Goal: Task Accomplishment & Management: Manage account settings

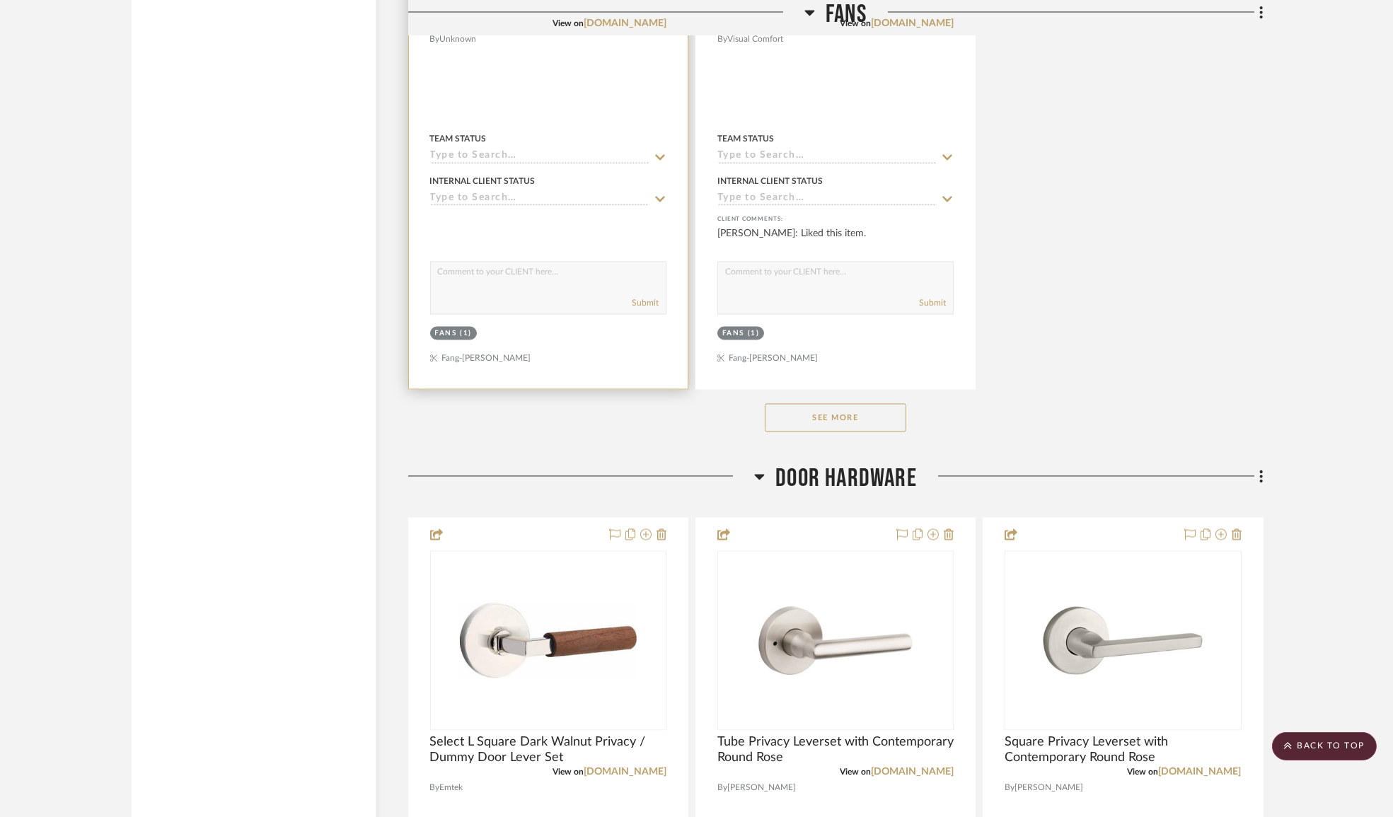
scroll to position [8102, 0]
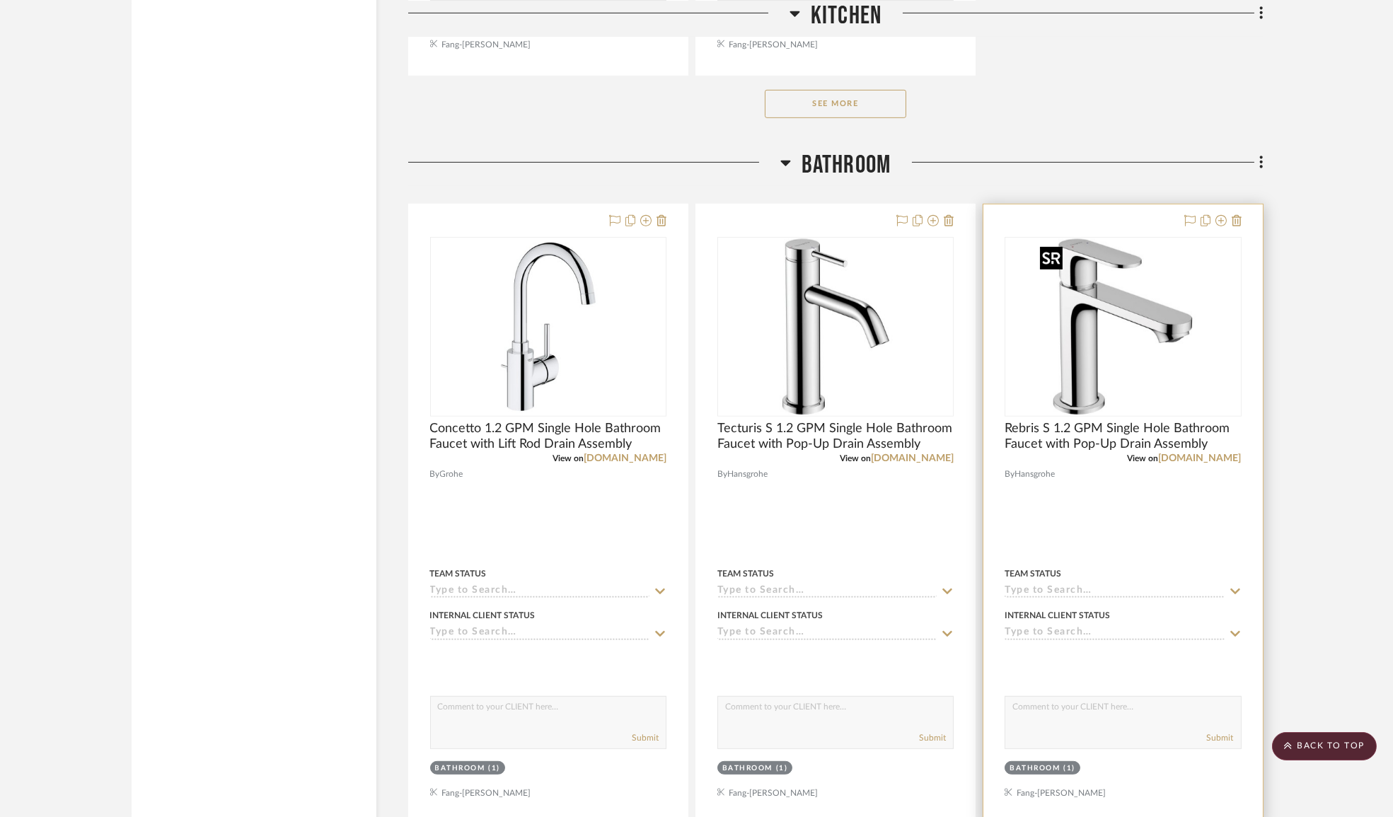
scroll to position [2250, 0]
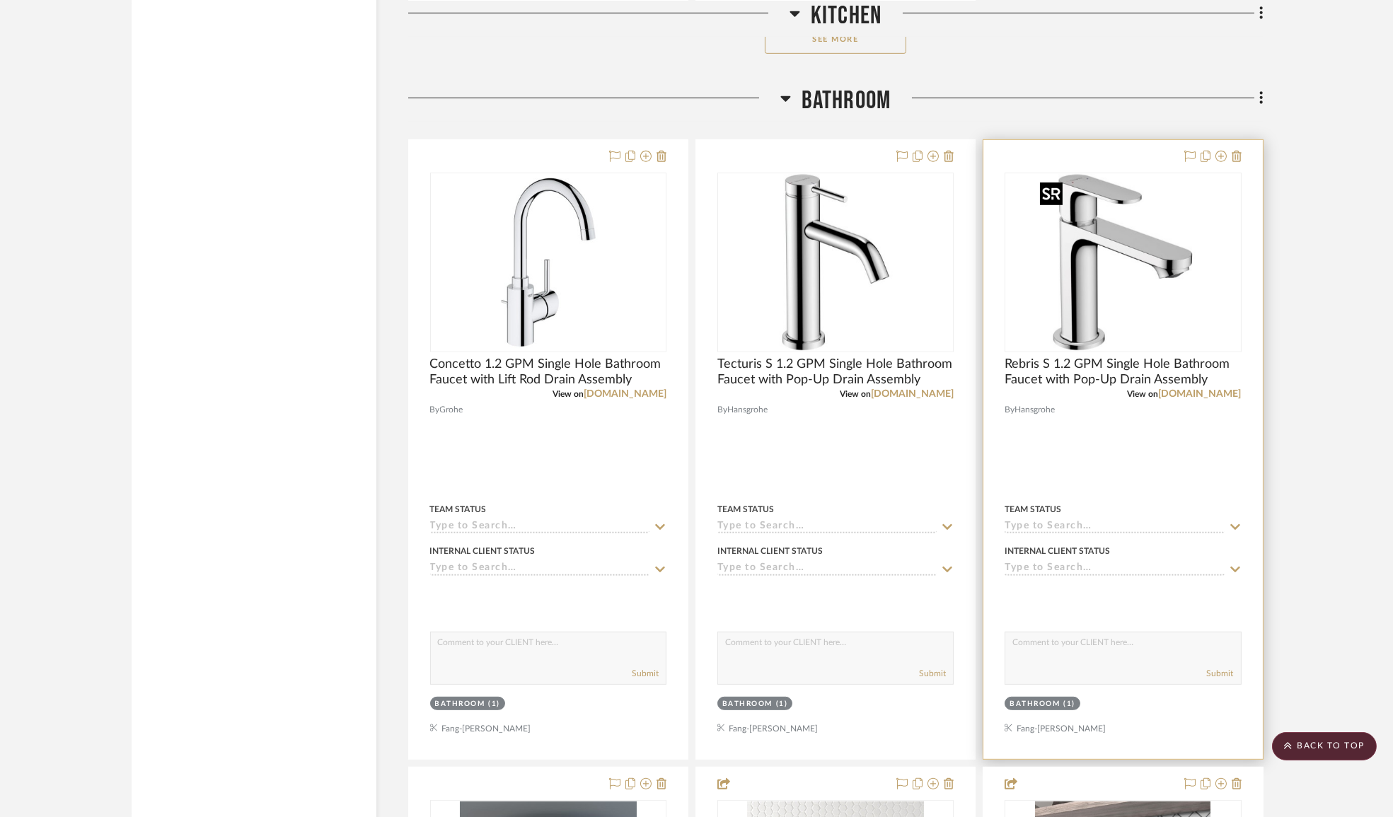
click at [1135, 272] on img "0" at bounding box center [1122, 262] width 177 height 177
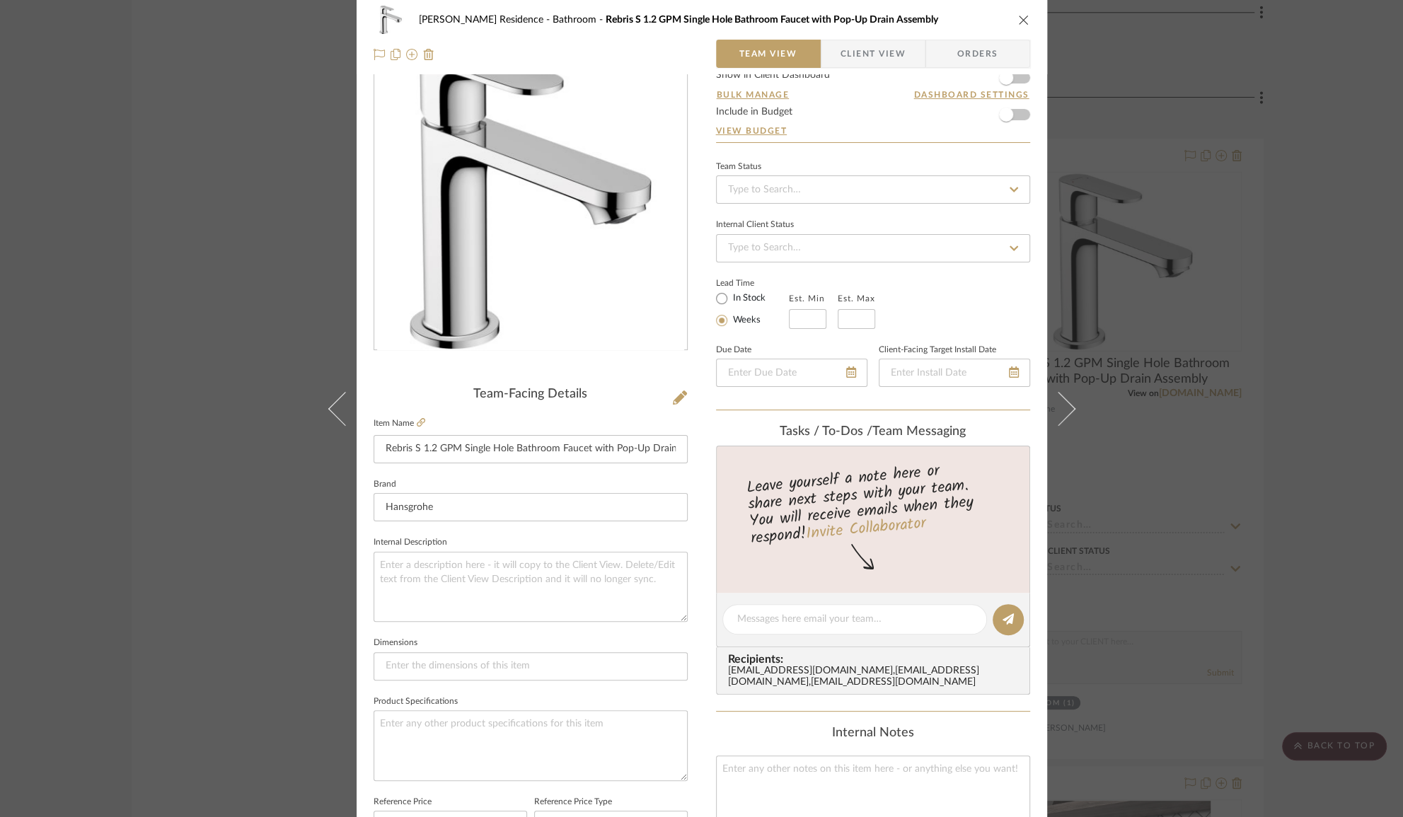
scroll to position [128, 0]
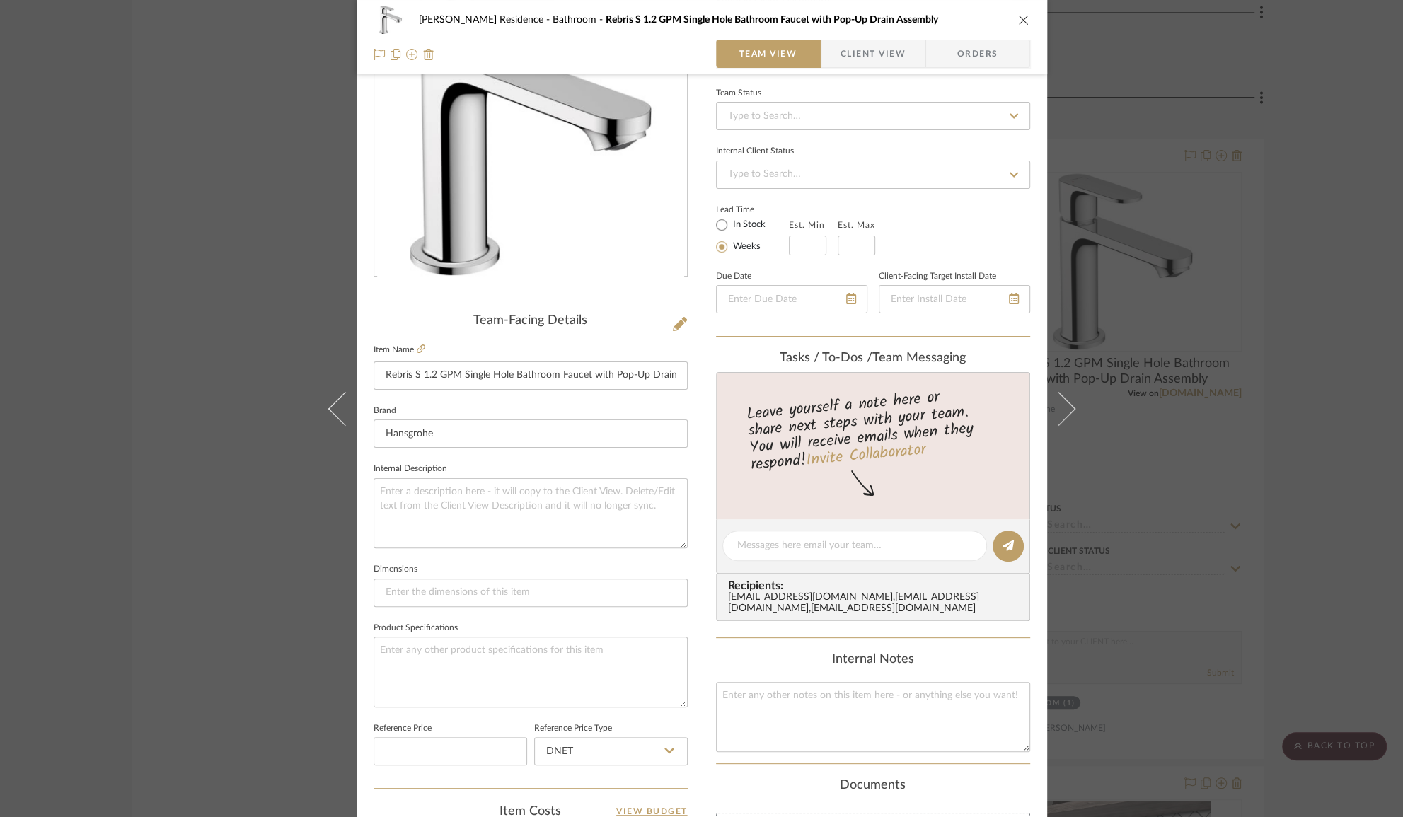
click at [1122, 311] on div "Kauffman Residence Bathroom Rebris S 1.2 GPM Single Hole Bathroom Faucet with P…" at bounding box center [701, 408] width 1403 height 817
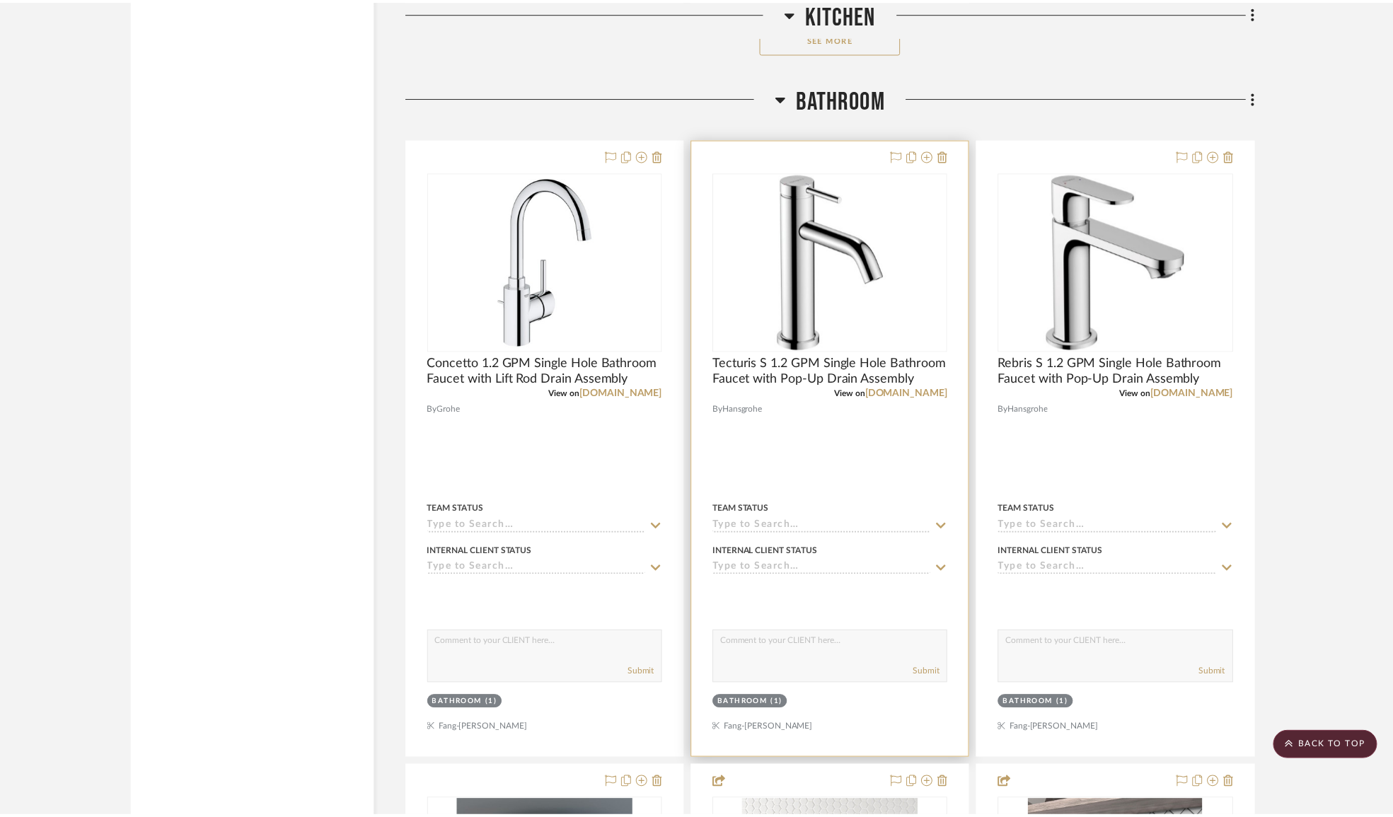
scroll to position [2250, 0]
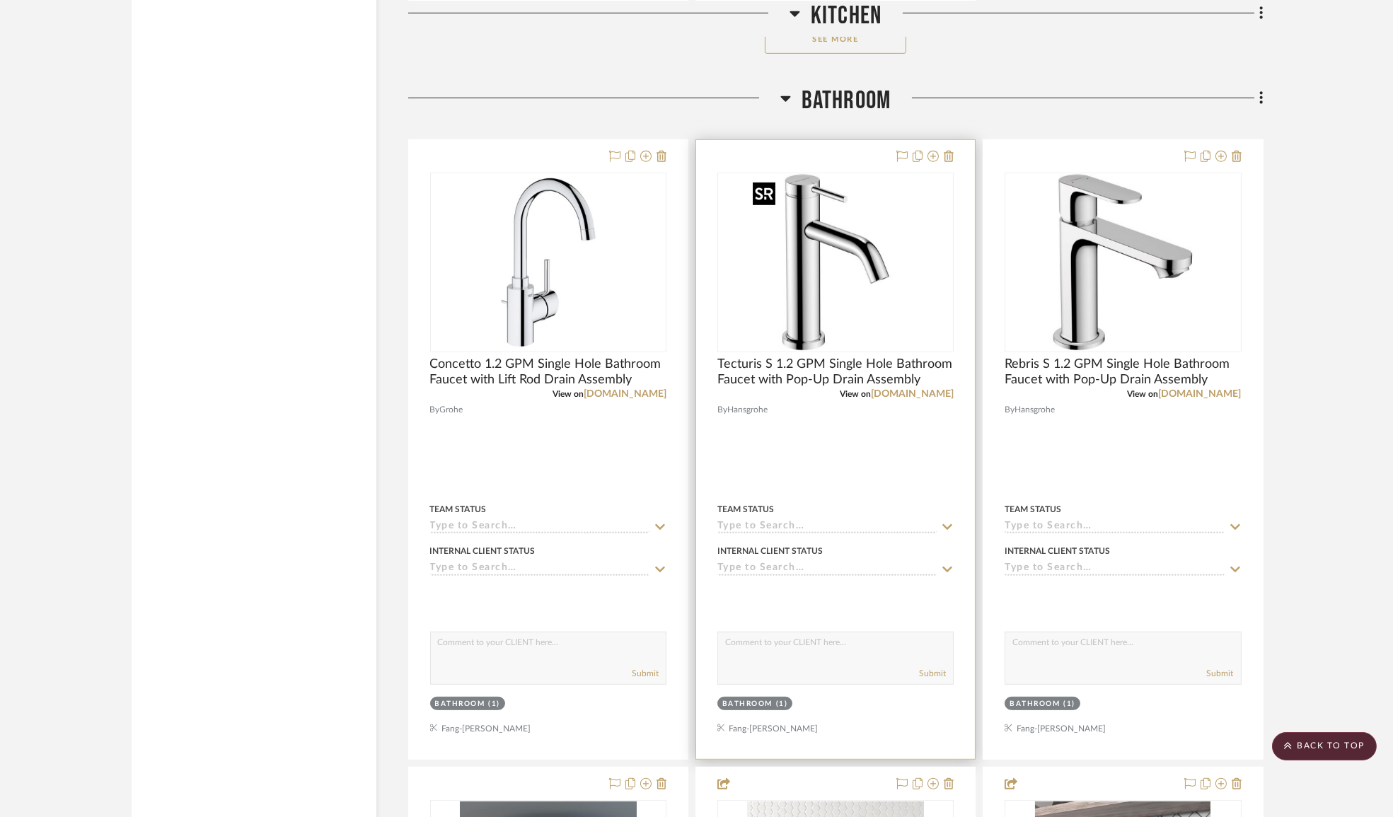
click at [870, 313] on img "0" at bounding box center [835, 262] width 177 height 177
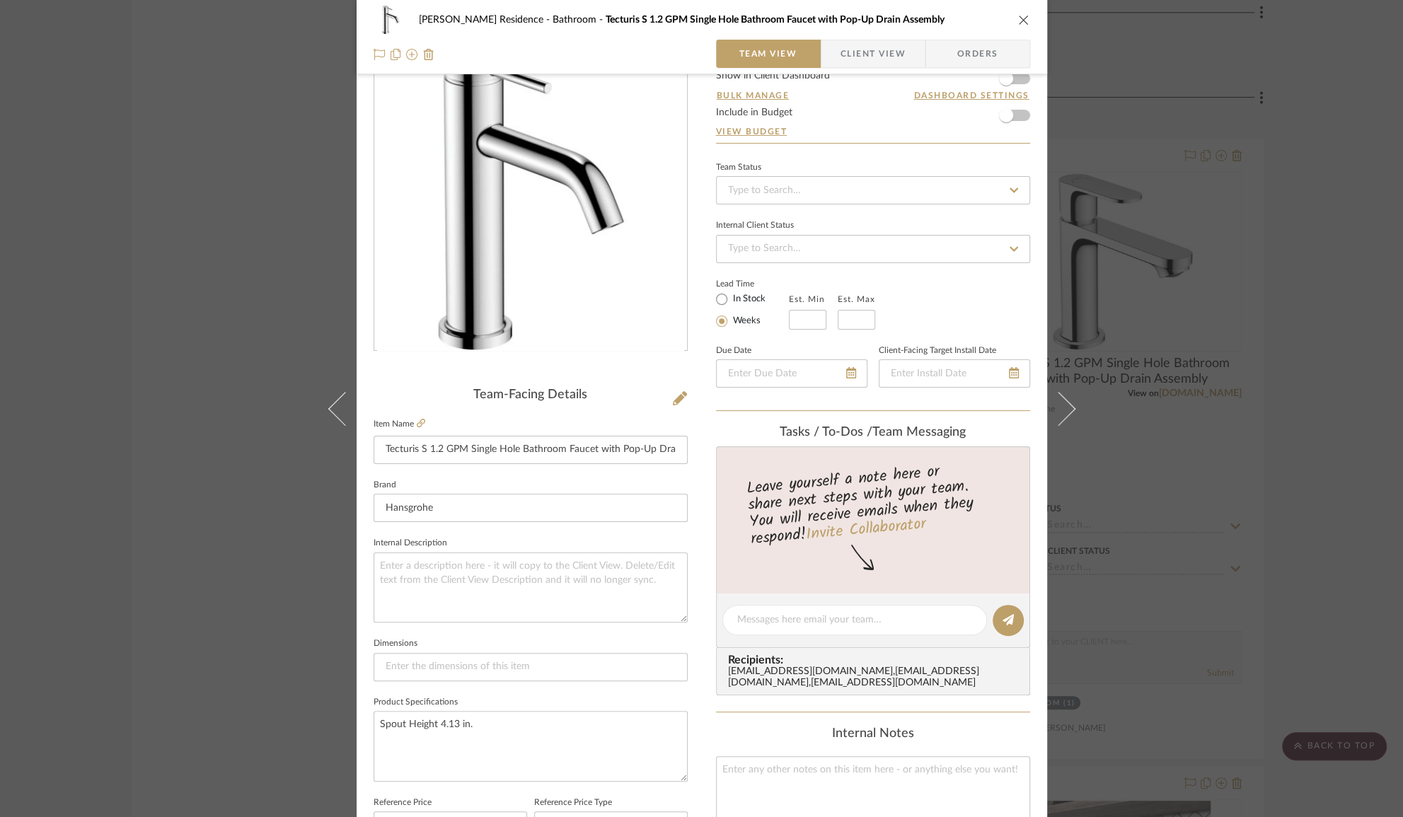
scroll to position [128, 0]
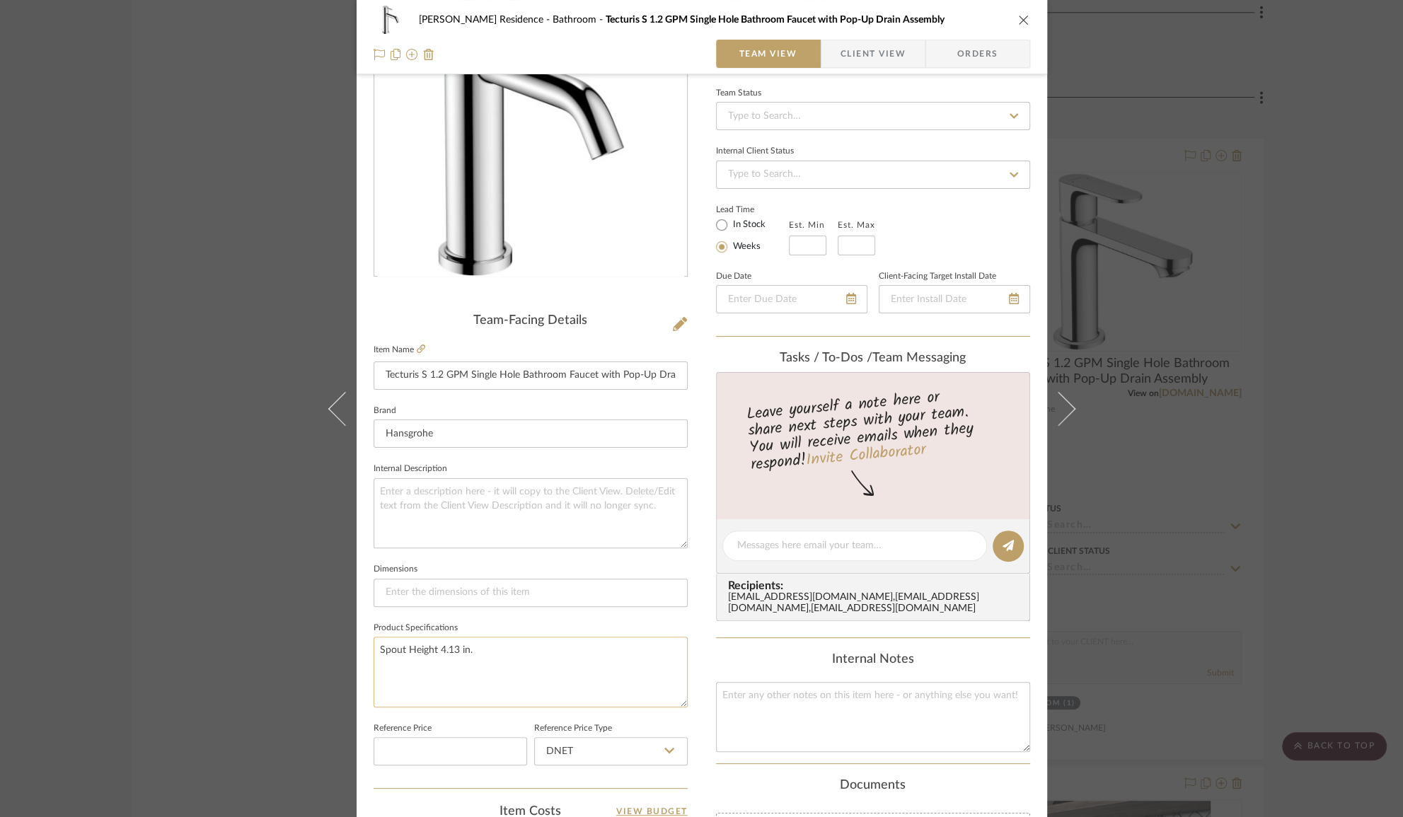
click at [435, 644] on textarea "Spout Height 4.13 in." at bounding box center [530, 672] width 314 height 70
click at [437, 511] on textarea at bounding box center [530, 513] width 314 height 70
paste textarea "Spout Height 4.13 in."
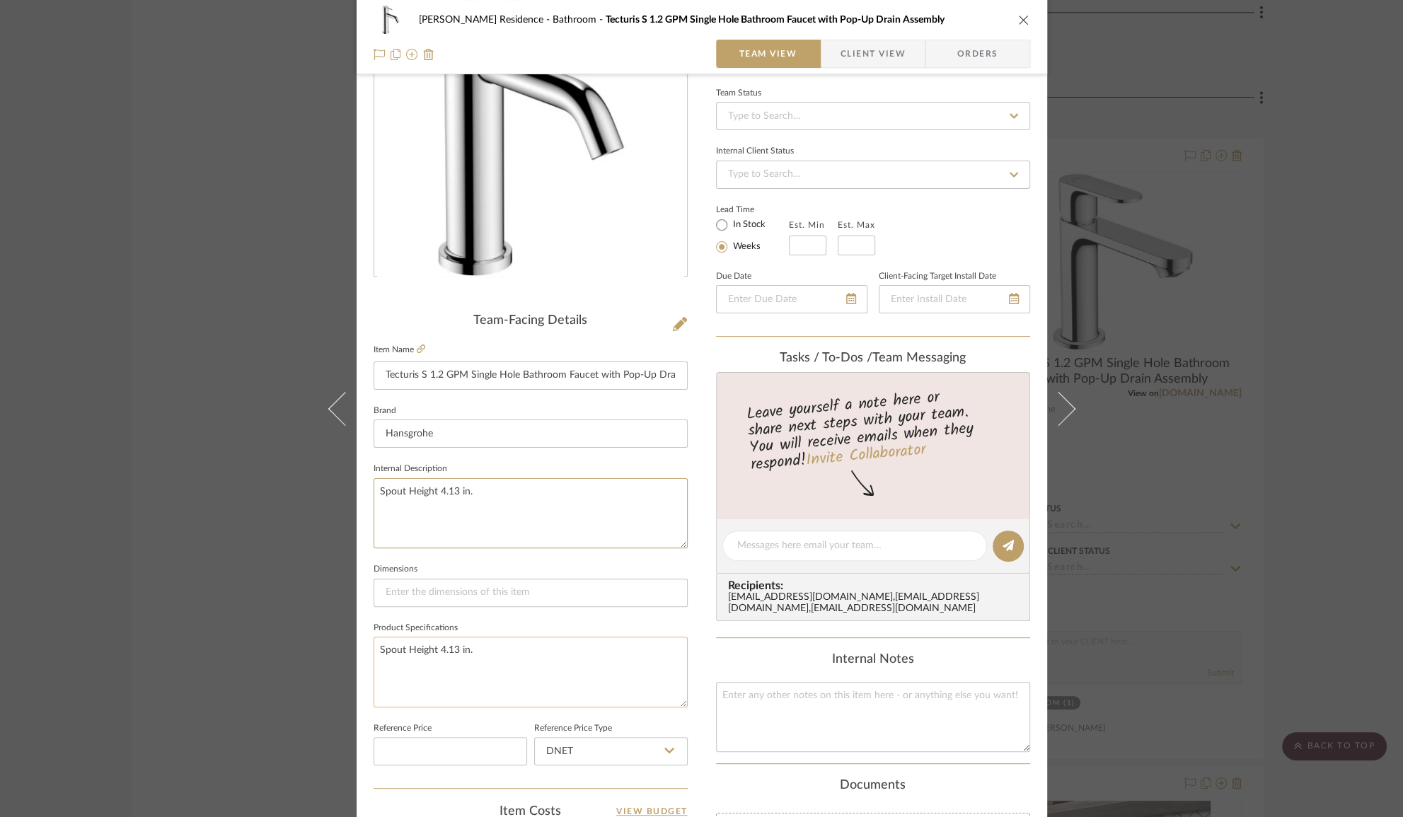
type textarea "Spout Height 4.13 in."
click at [450, 643] on textarea "Spout Height 4.13 in." at bounding box center [530, 672] width 314 height 70
click at [1173, 492] on div "Kauffman Residence Bathroom Tecturis S 1.2 GPM Single Hole Bathroom Faucet with…" at bounding box center [701, 408] width 1403 height 817
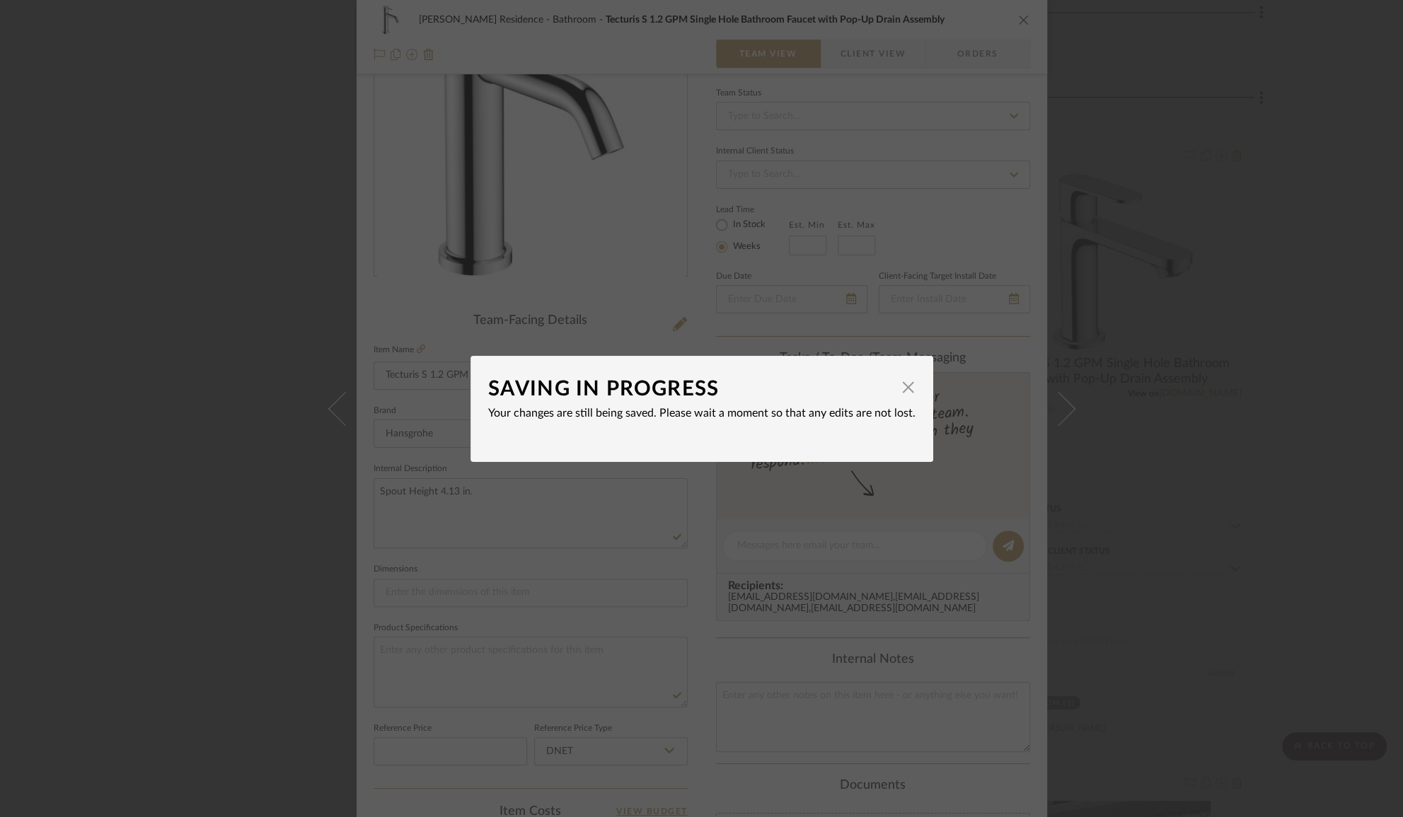
drag, startPoint x: 906, startPoint y: 384, endPoint x: 879, endPoint y: 398, distance: 30.4
click at [906, 385] on span "button" at bounding box center [908, 387] width 28 height 28
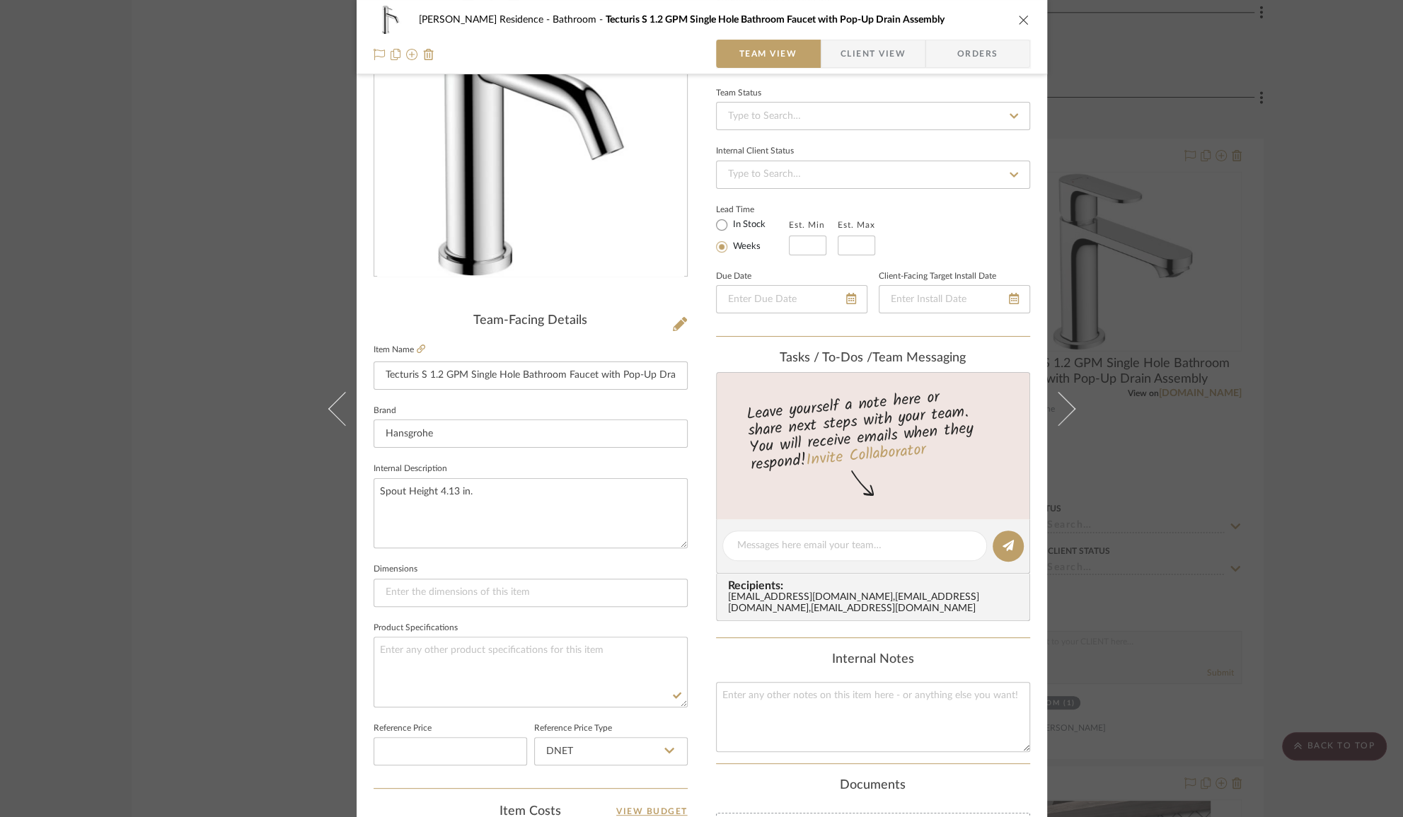
click at [1127, 279] on div "Kauffman Residence Bathroom Tecturis S 1.2 GPM Single Hole Bathroom Faucet with…" at bounding box center [701, 408] width 1403 height 817
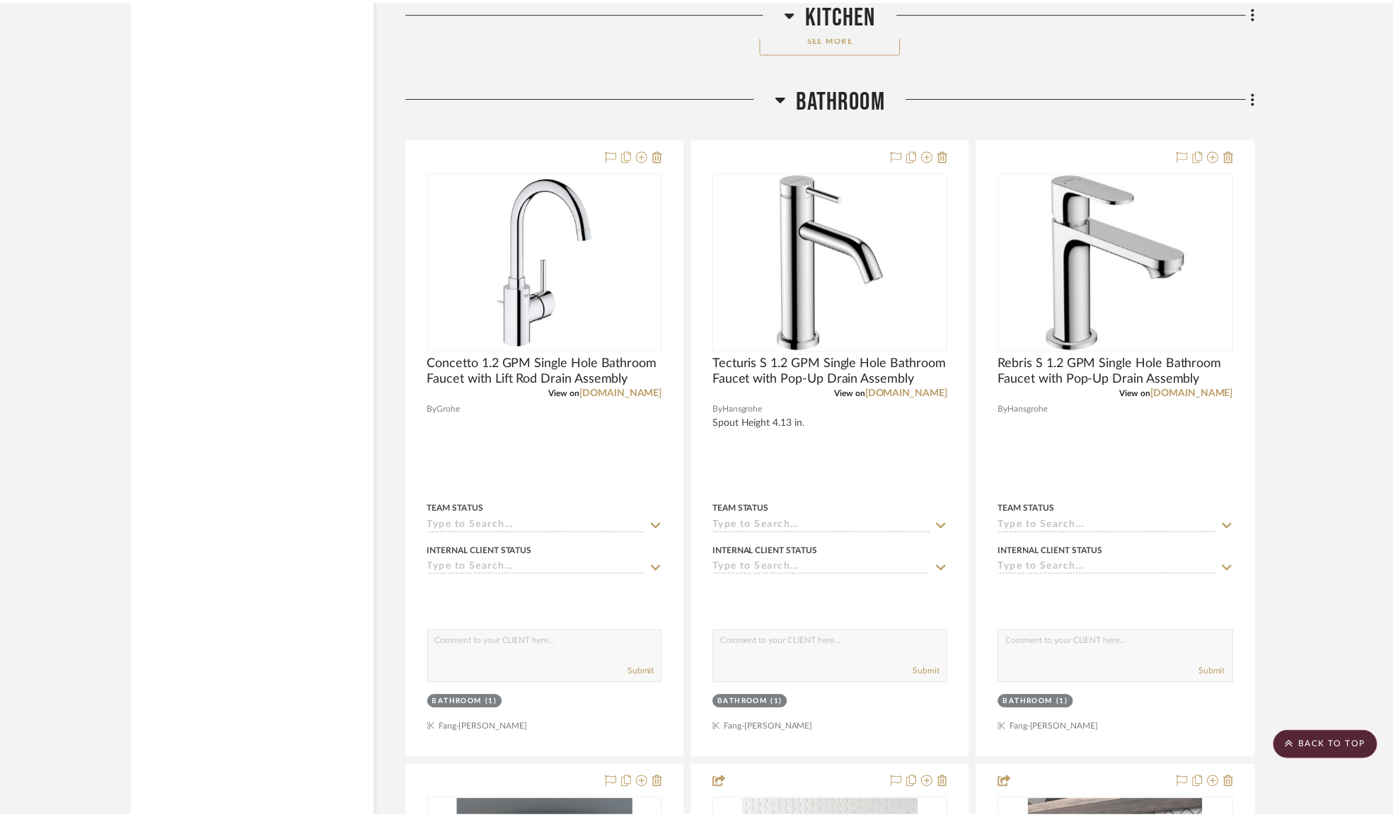
scroll to position [2250, 0]
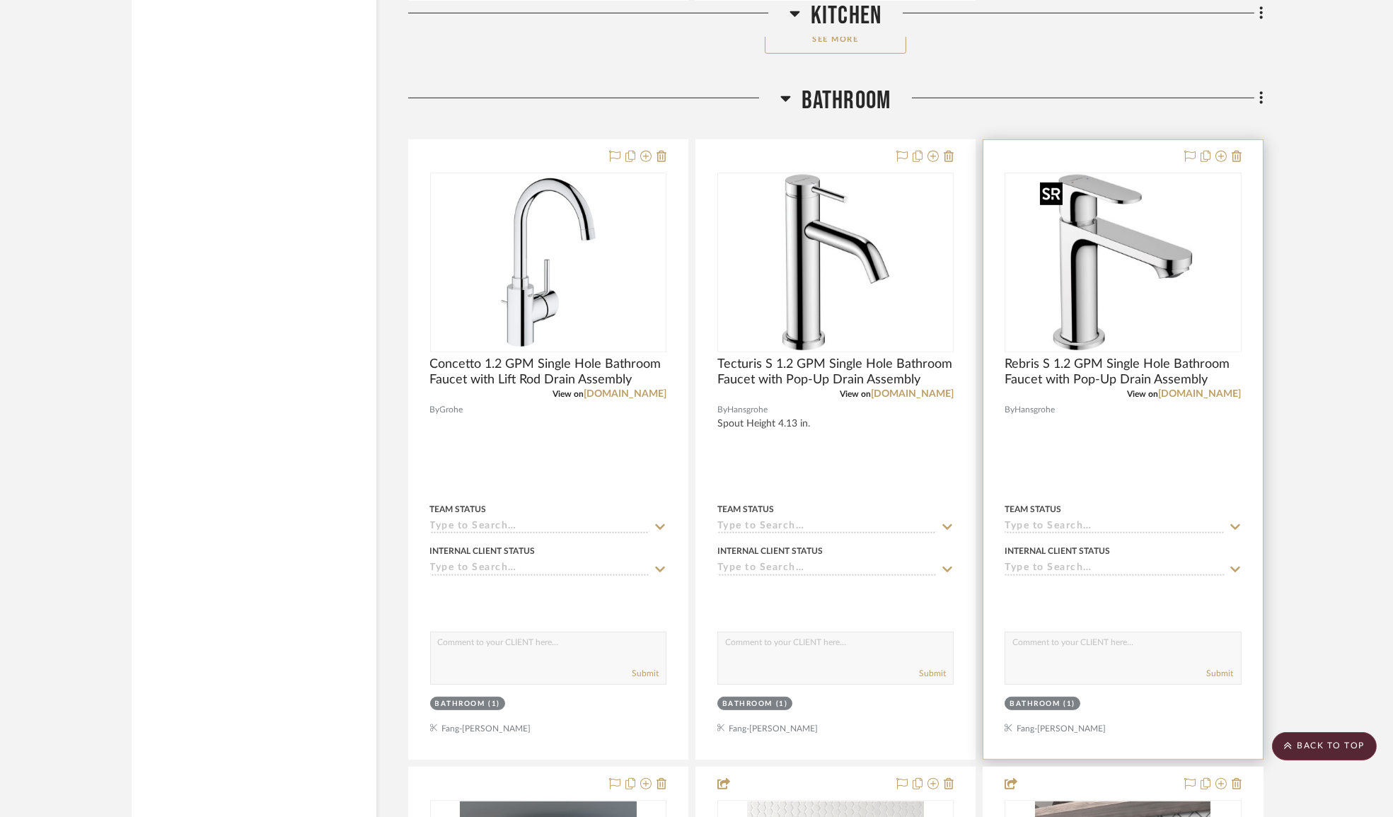
click at [1122, 281] on img "0" at bounding box center [1122, 262] width 177 height 177
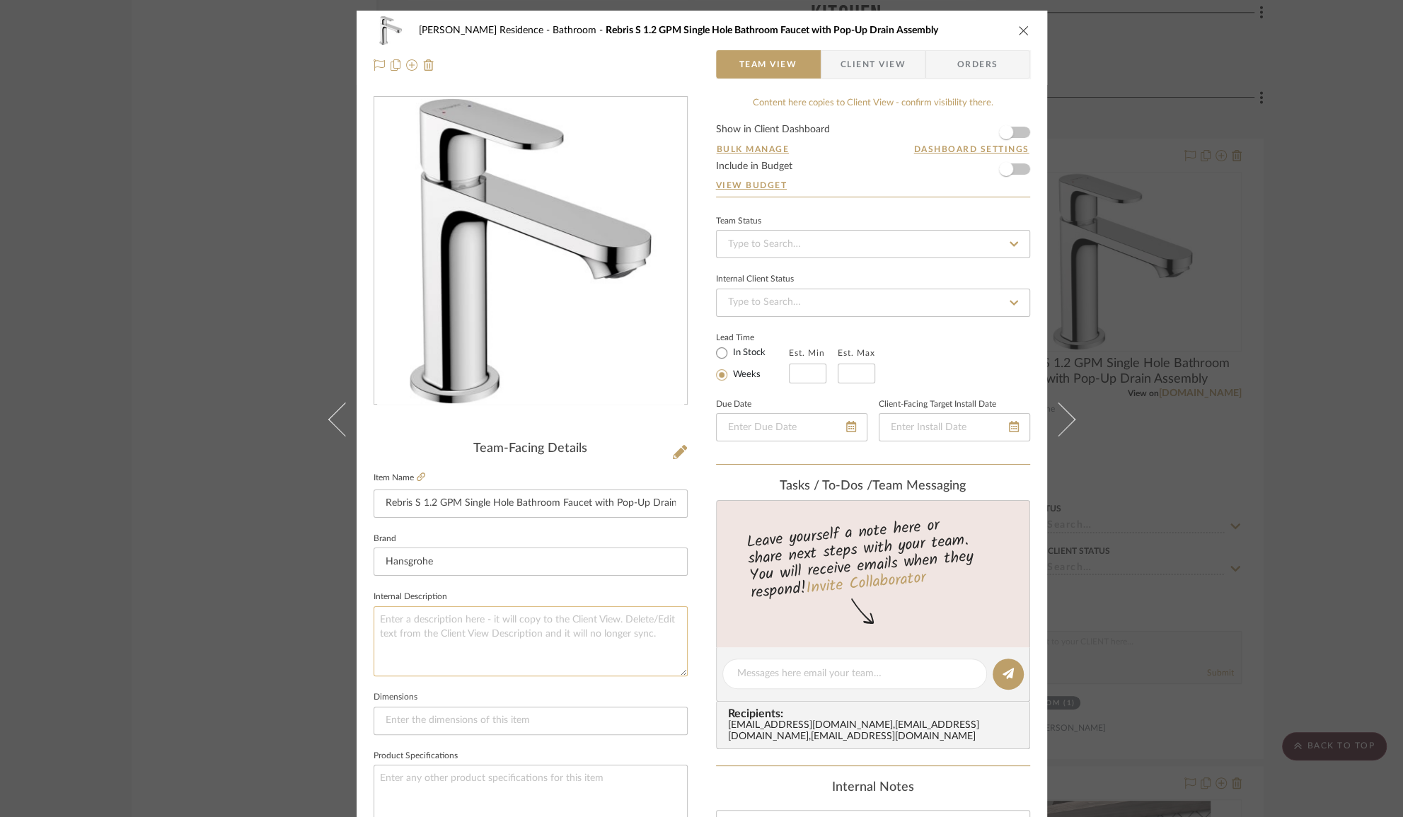
click at [472, 614] on textarea at bounding box center [530, 641] width 314 height 70
paste textarea "Spout Height 6.63 in."
click at [456, 617] on textarea "Spout Height 6.63 in." at bounding box center [530, 641] width 314 height 70
click at [562, 643] on textarea "Spout Height 6.63 in." at bounding box center [530, 641] width 314 height 70
type textarea "Spout Height 6.63 in."
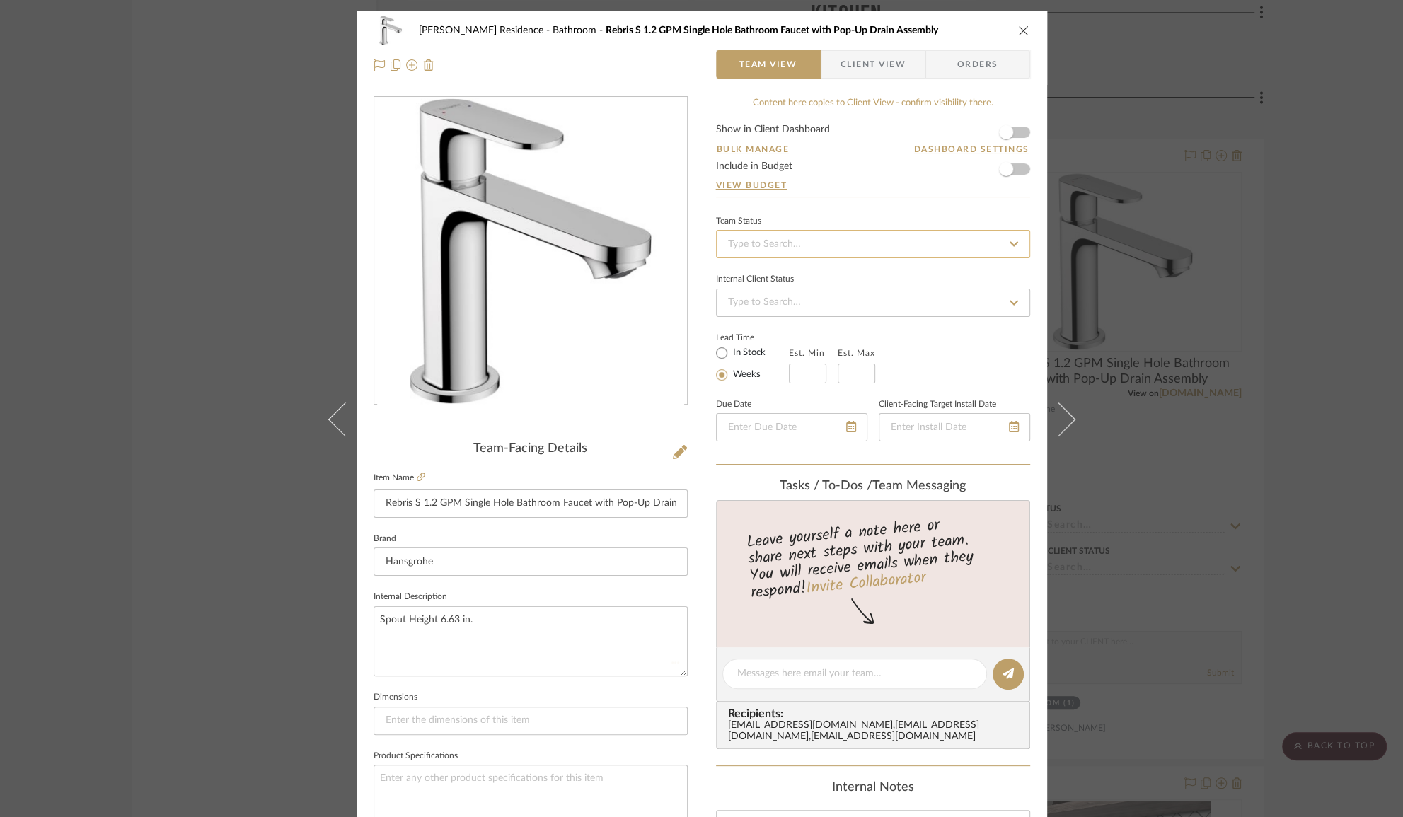
click at [803, 248] on input at bounding box center [873, 244] width 314 height 28
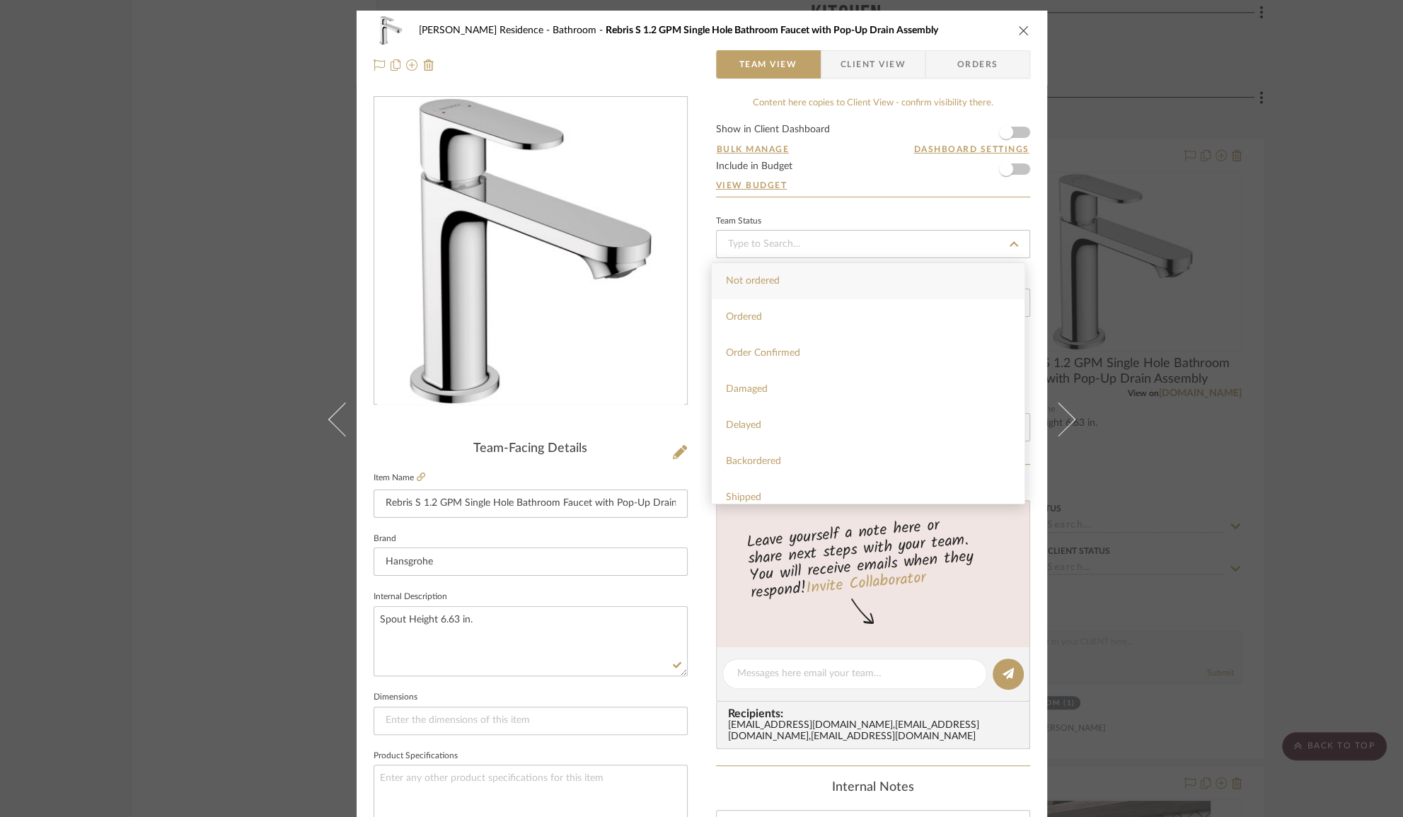
click at [799, 227] on div "Team Status" at bounding box center [873, 234] width 314 height 47
click at [1265, 353] on div "Kauffman Residence Bathroom Rebris S 1.2 GPM Single Hole Bathroom Faucet with P…" at bounding box center [701, 408] width 1403 height 817
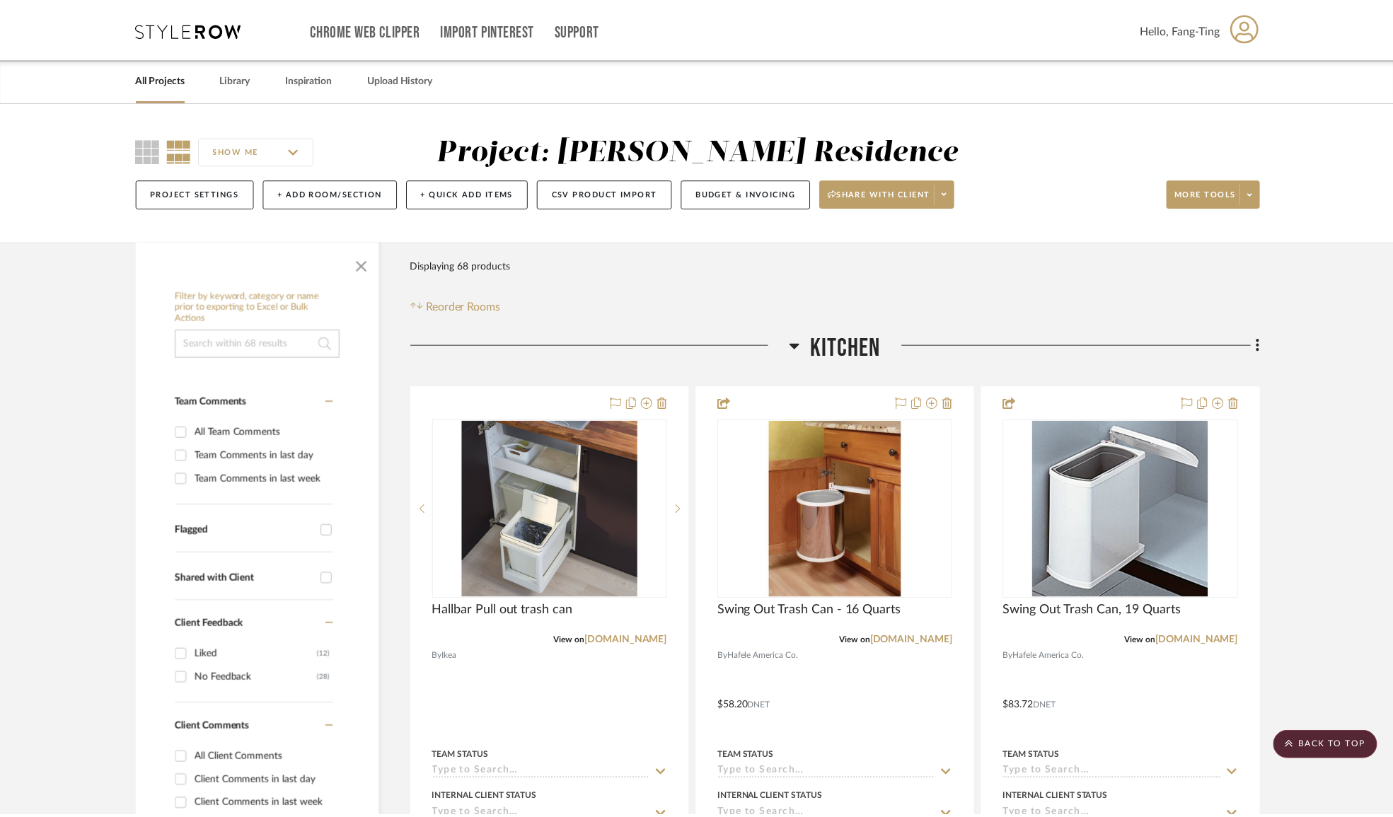
scroll to position [2250, 0]
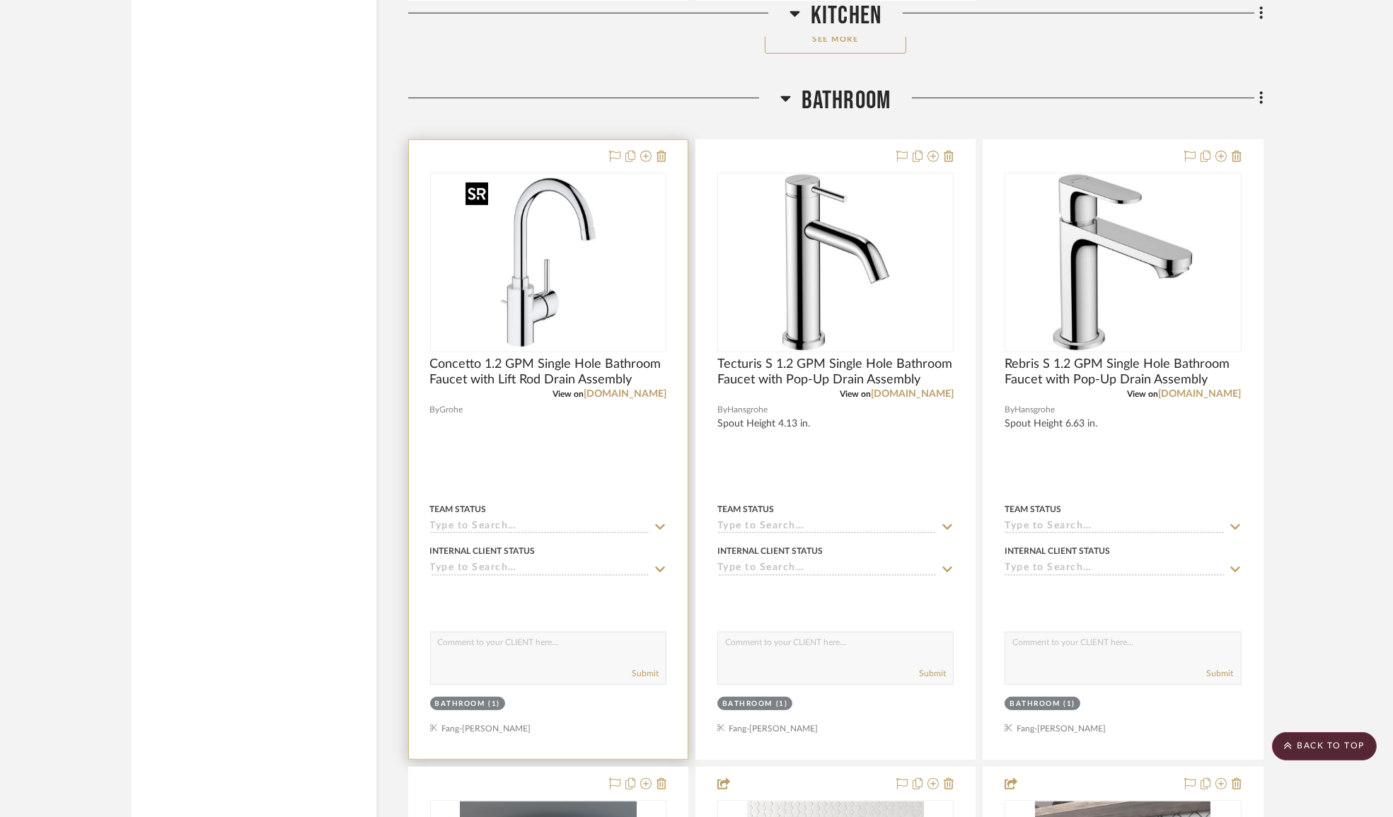
click at [0, 0] on img at bounding box center [0, 0] width 0 height 0
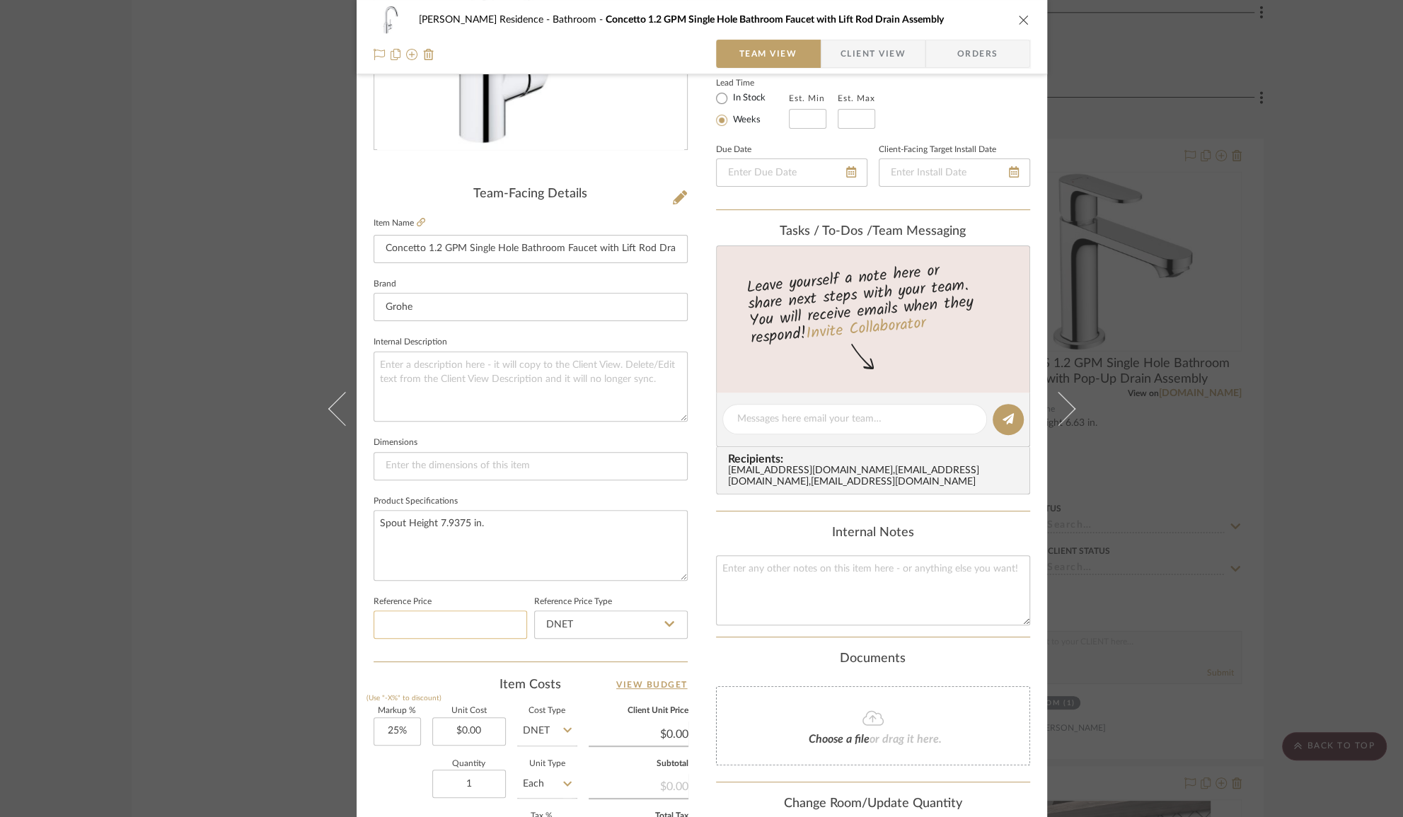
scroll to position [257, 0]
click at [447, 521] on textarea "Spout Height 7.9375 in." at bounding box center [530, 543] width 314 height 70
click at [446, 521] on textarea "Spout Height 7.9375 in." at bounding box center [530, 543] width 314 height 70
click at [433, 371] on textarea at bounding box center [530, 384] width 314 height 70
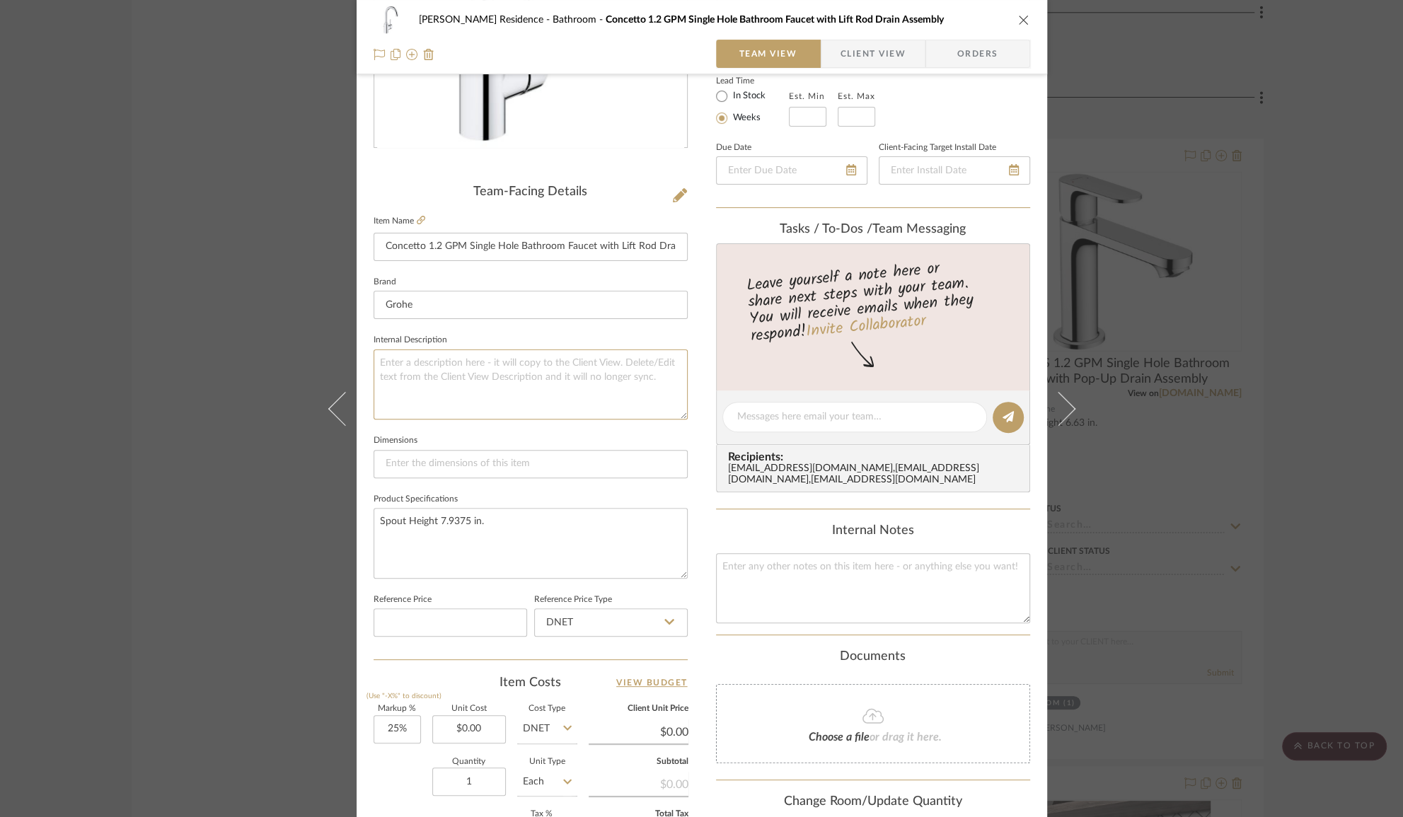
paste textarea "Spout Height 7.9375 in."
type textarea "Spout Height 7.9375 in."
click at [439, 527] on textarea "Spout Height 7.9375 in." at bounding box center [530, 543] width 314 height 70
click at [436, 528] on textarea "Spout Height 7.9375 in." at bounding box center [530, 543] width 314 height 70
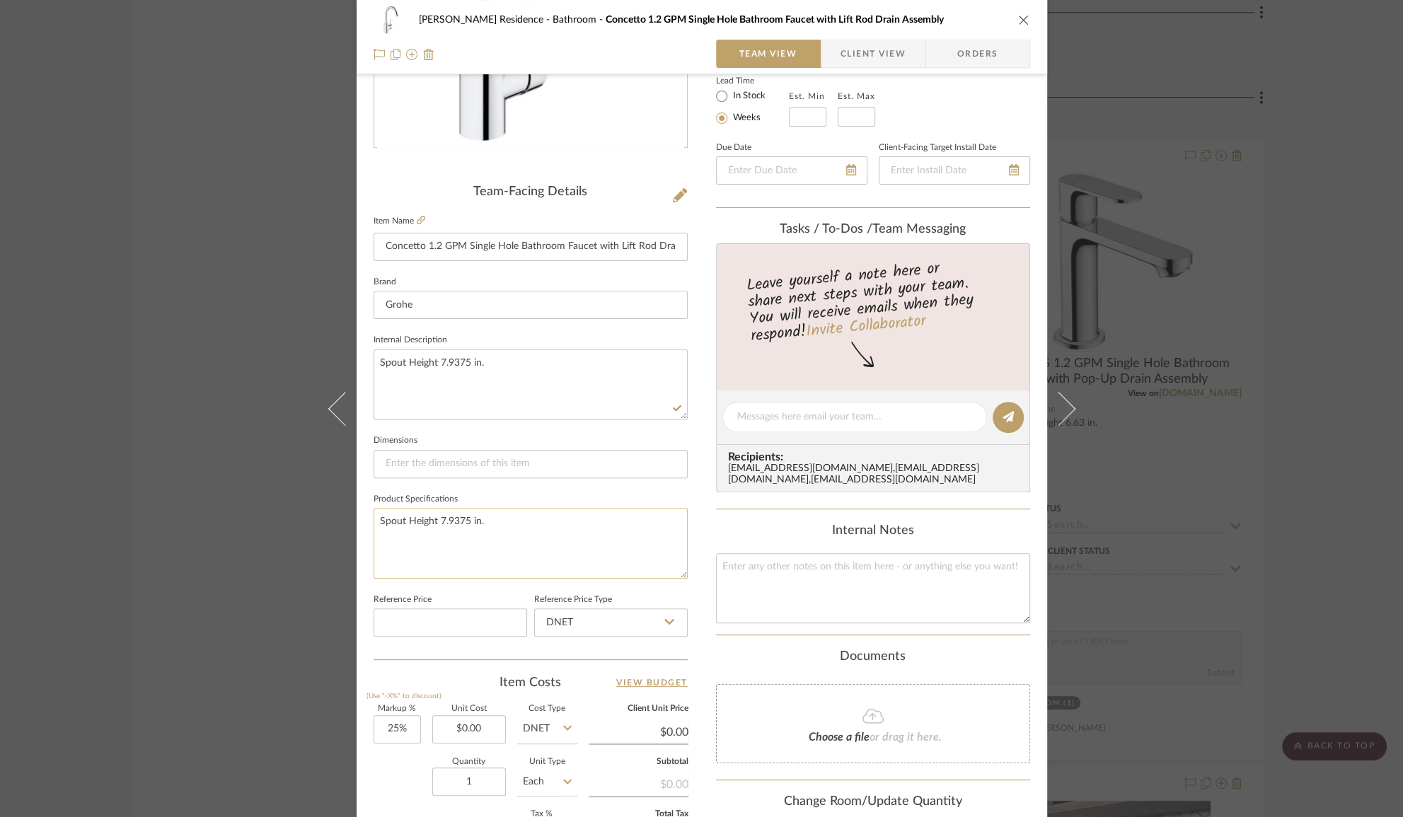
click at [436, 528] on textarea "Spout Height 7.9375 in." at bounding box center [530, 543] width 314 height 70
click at [518, 378] on textarea "Spout Height 7.9375 in." at bounding box center [530, 384] width 314 height 70
click at [591, 297] on input "Grohe" at bounding box center [530, 305] width 314 height 28
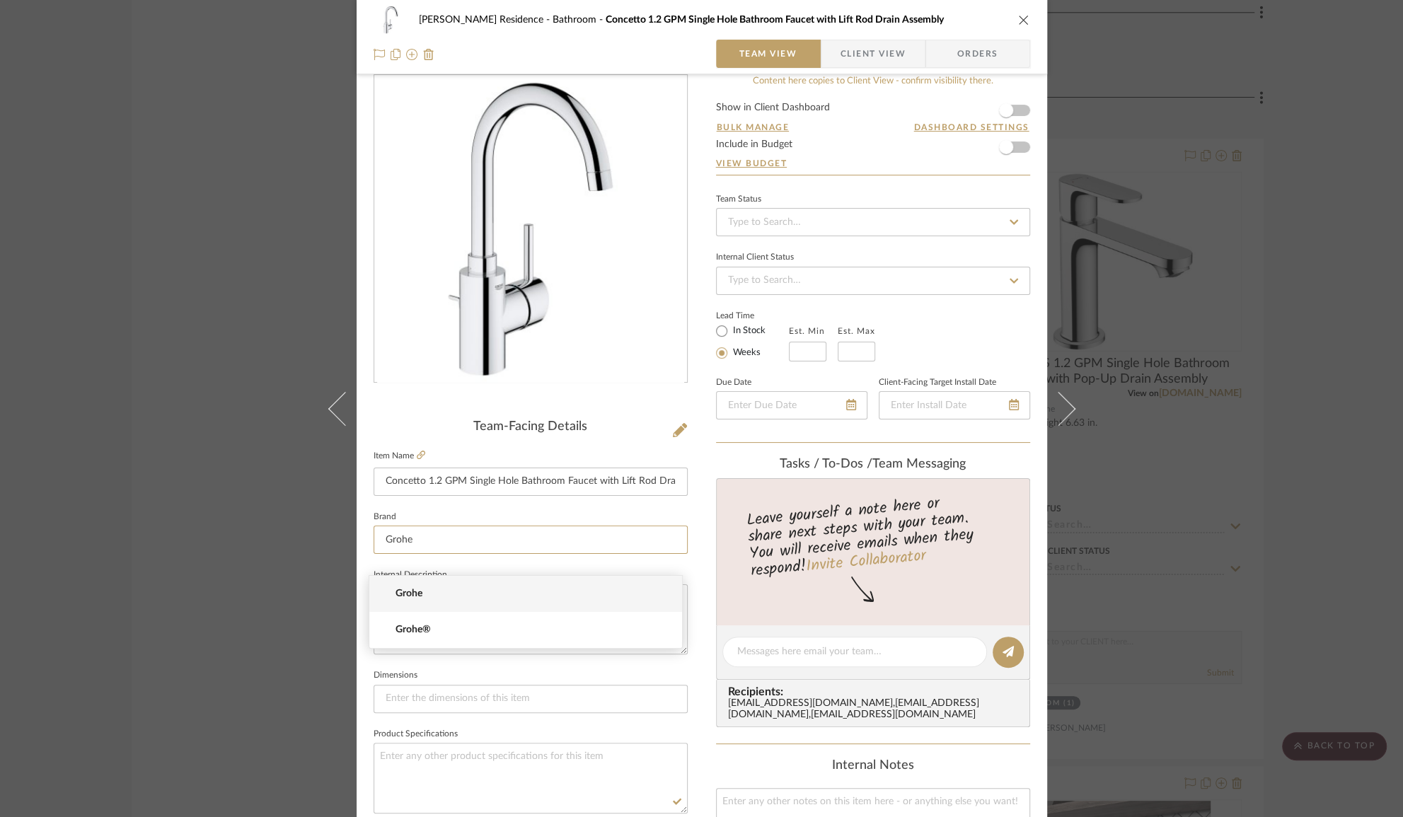
scroll to position [0, 0]
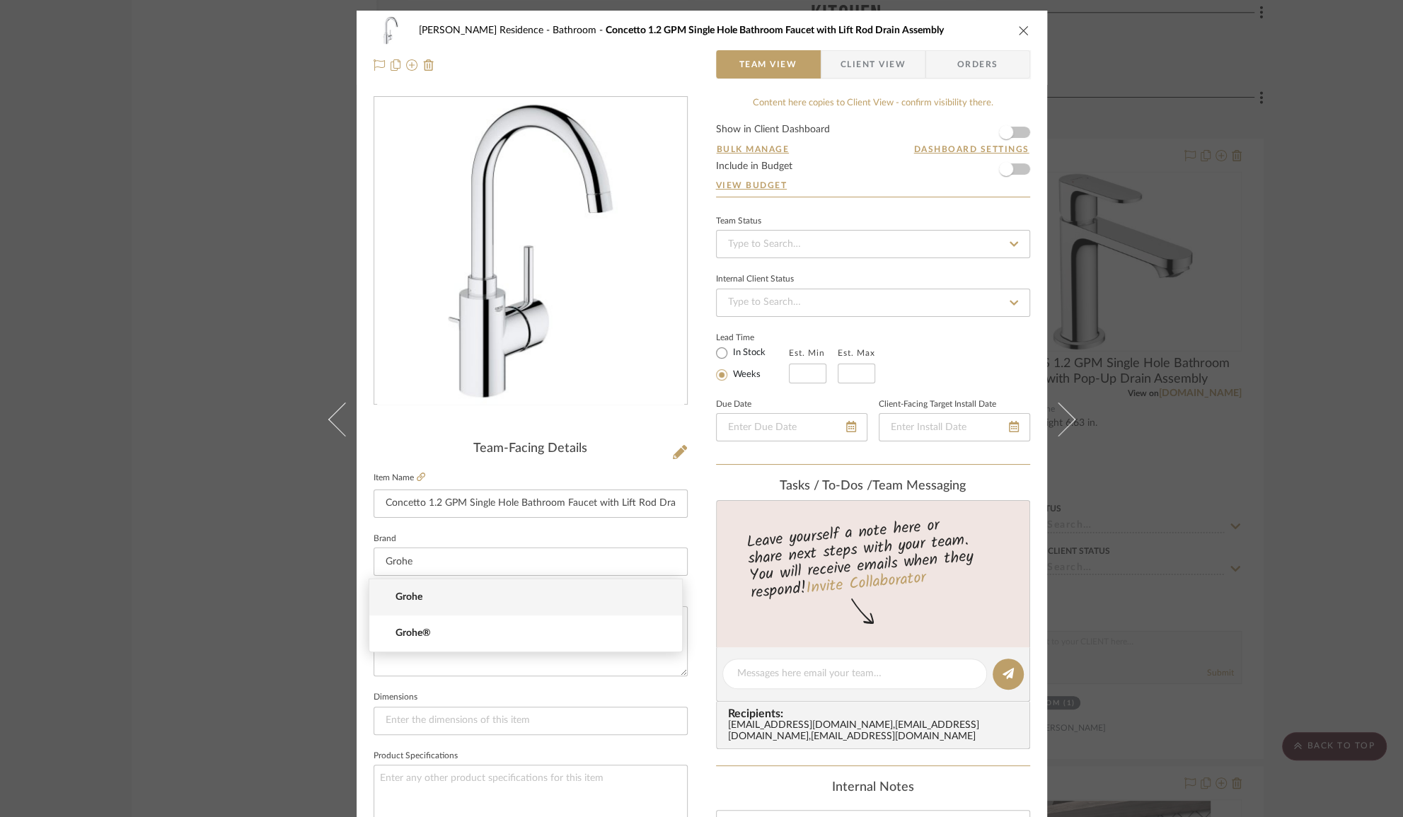
click at [1309, 251] on div "Kauffman Residence Bathroom Concetto 1.2 GPM Single Hole Bathroom Faucet with L…" at bounding box center [701, 408] width 1403 height 817
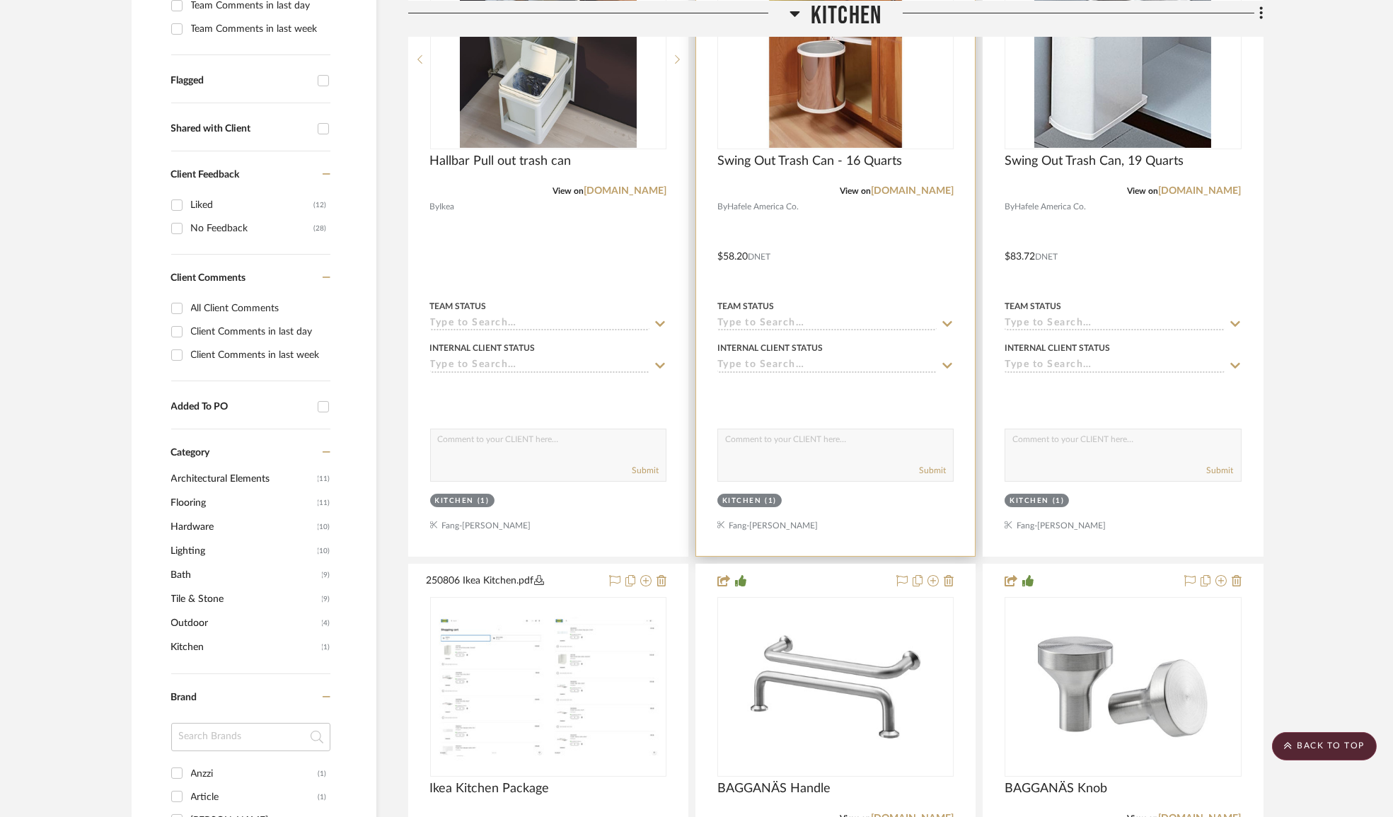
scroll to position [192, 0]
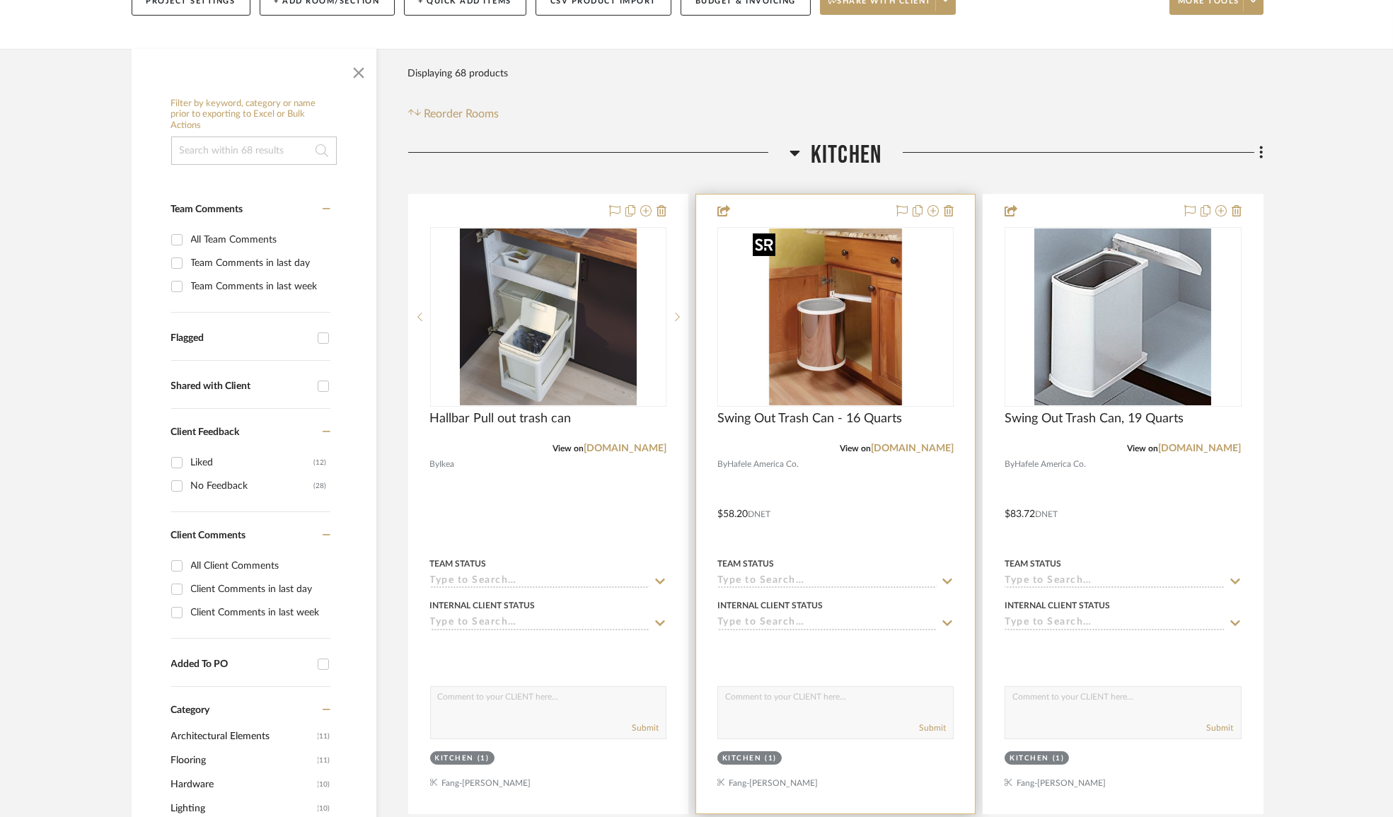
click at [878, 336] on img "0" at bounding box center [835, 316] width 177 height 177
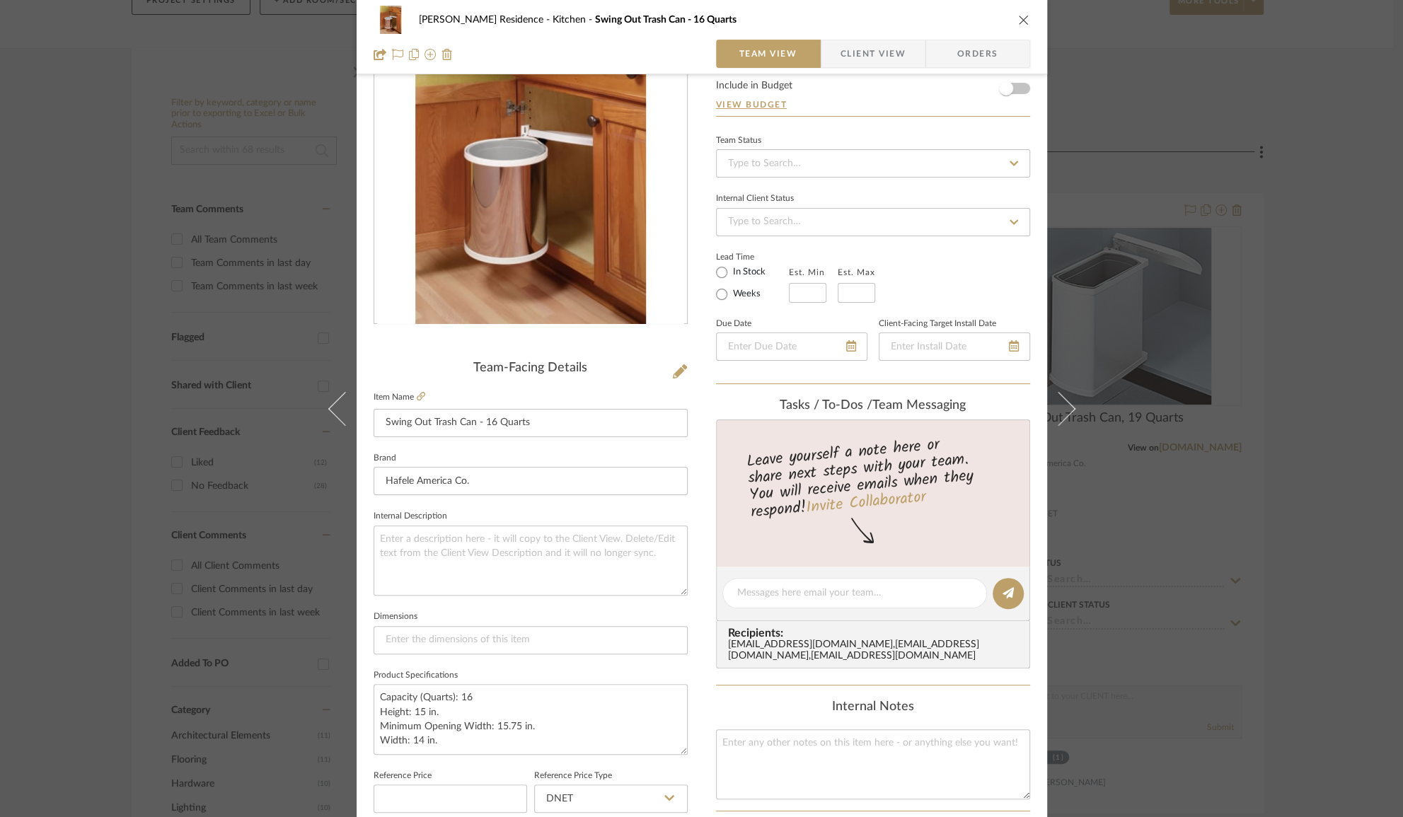
scroll to position [0, 0]
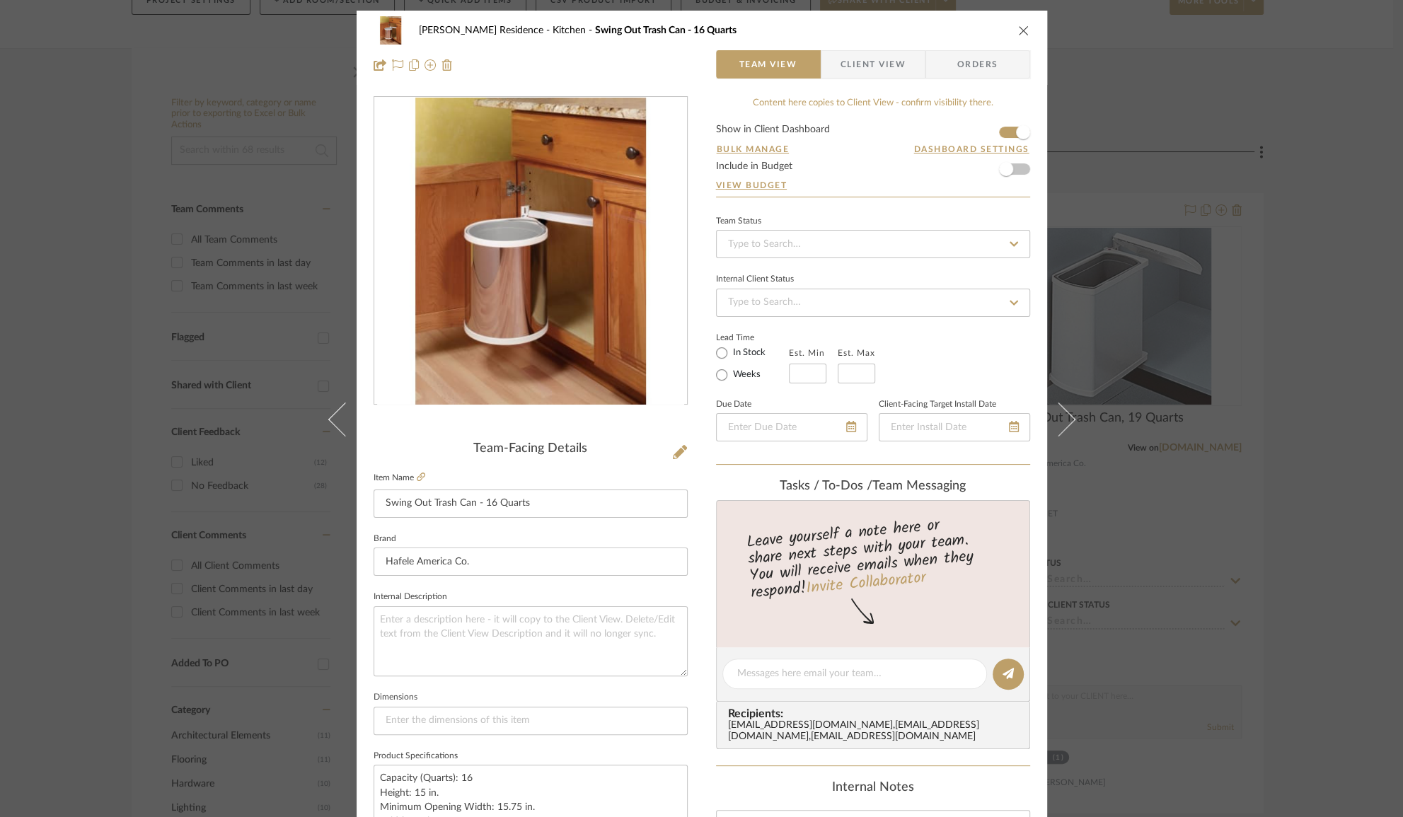
click at [1024, 32] on button "close" at bounding box center [1023, 30] width 13 height 13
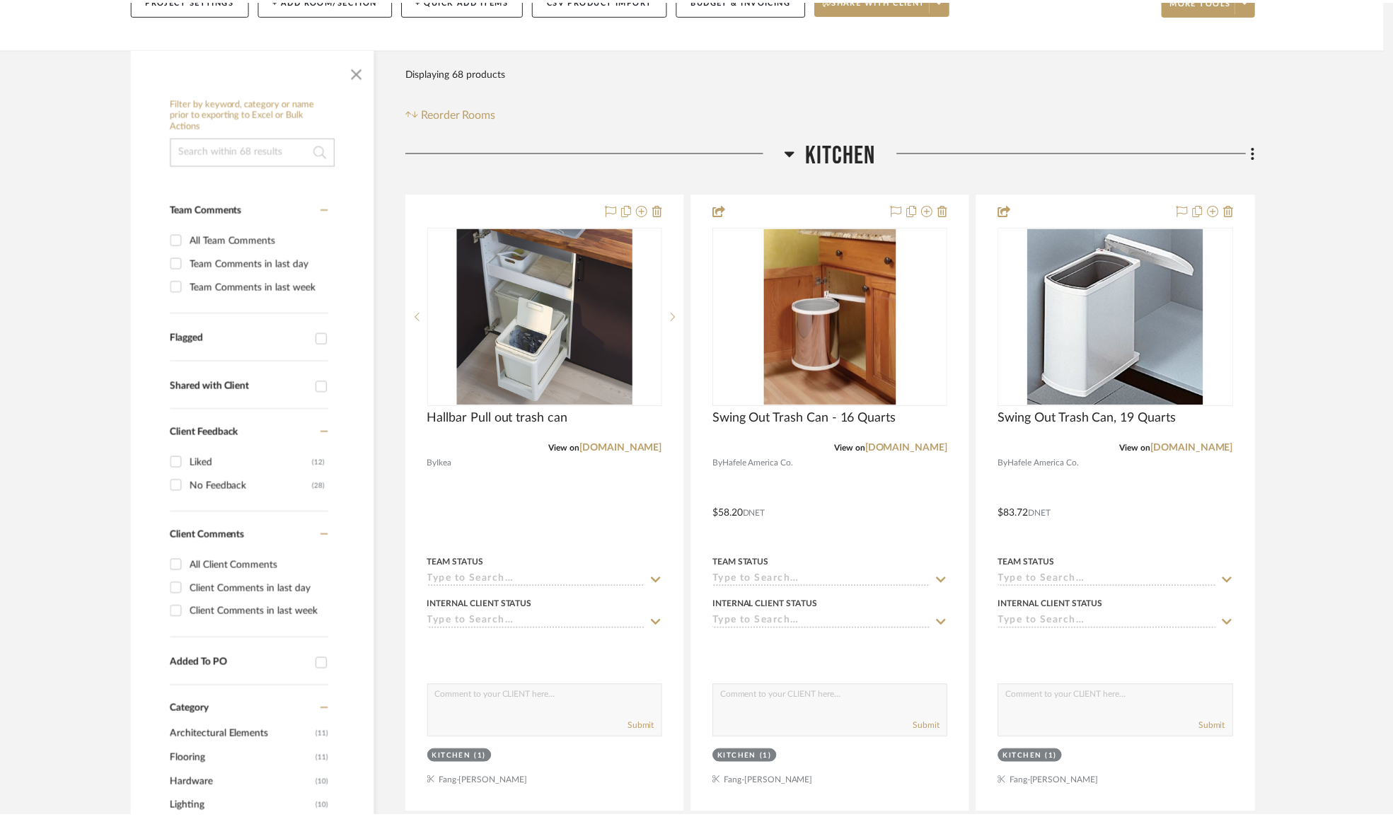
scroll to position [192, 0]
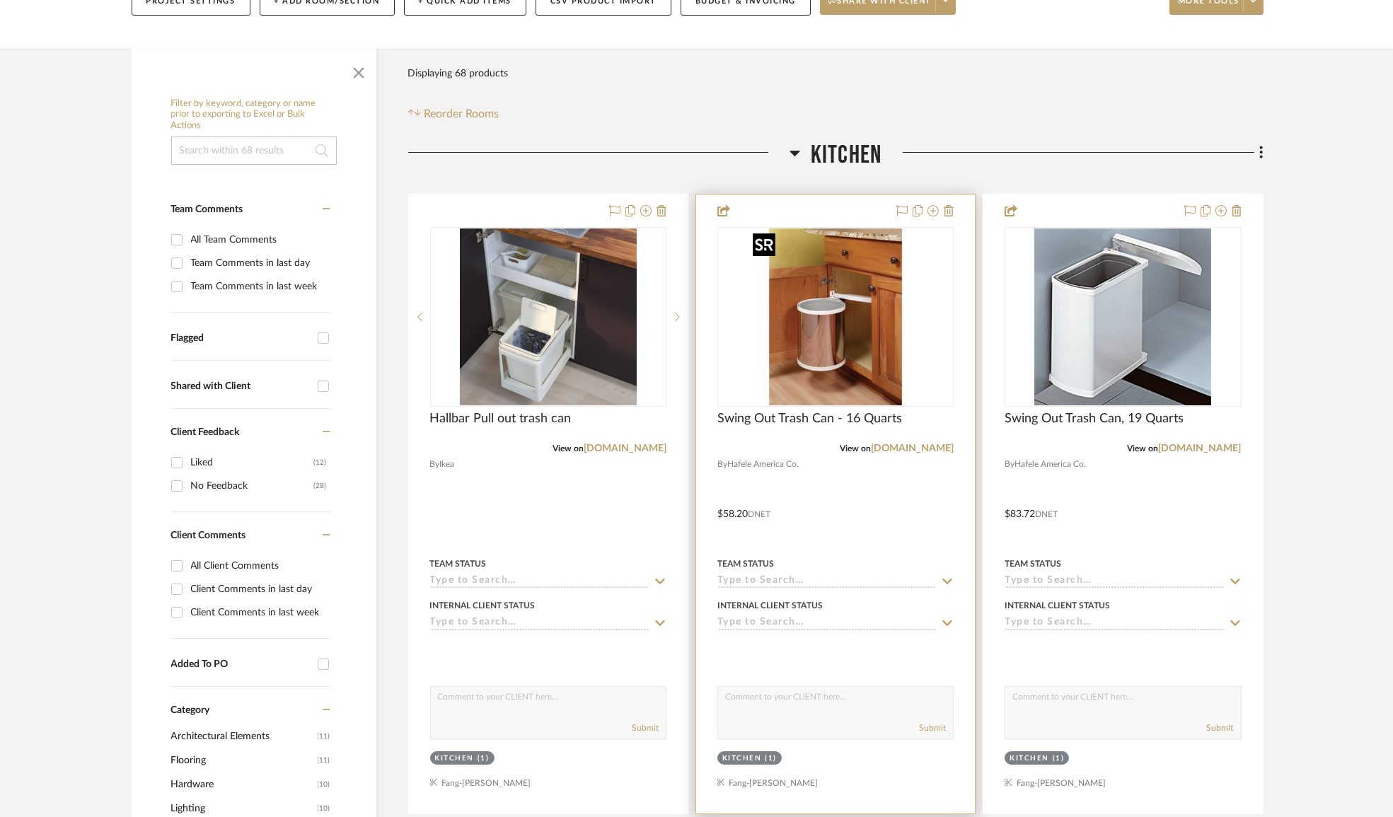
click at [873, 346] on img "0" at bounding box center [835, 316] width 177 height 177
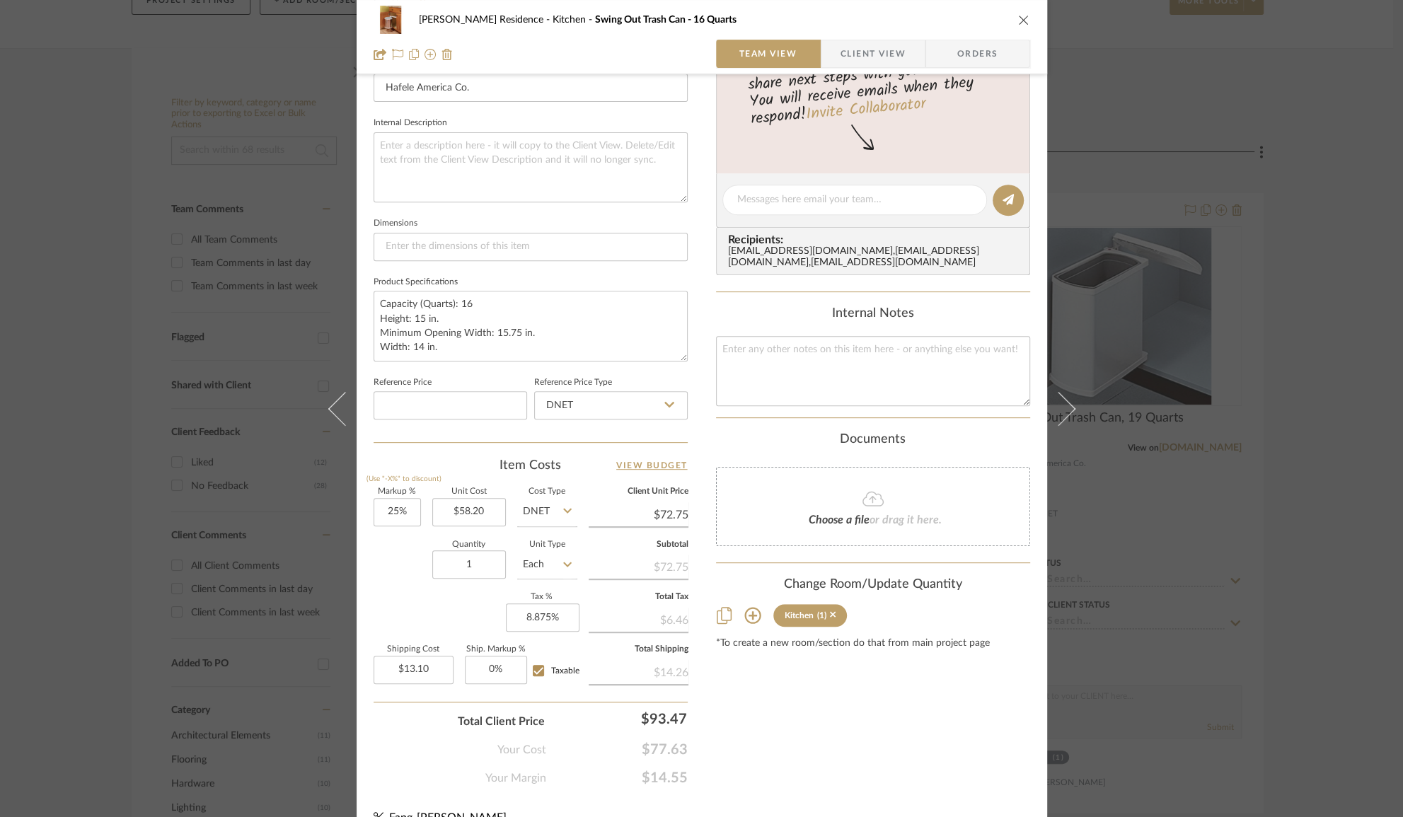
scroll to position [495, 0]
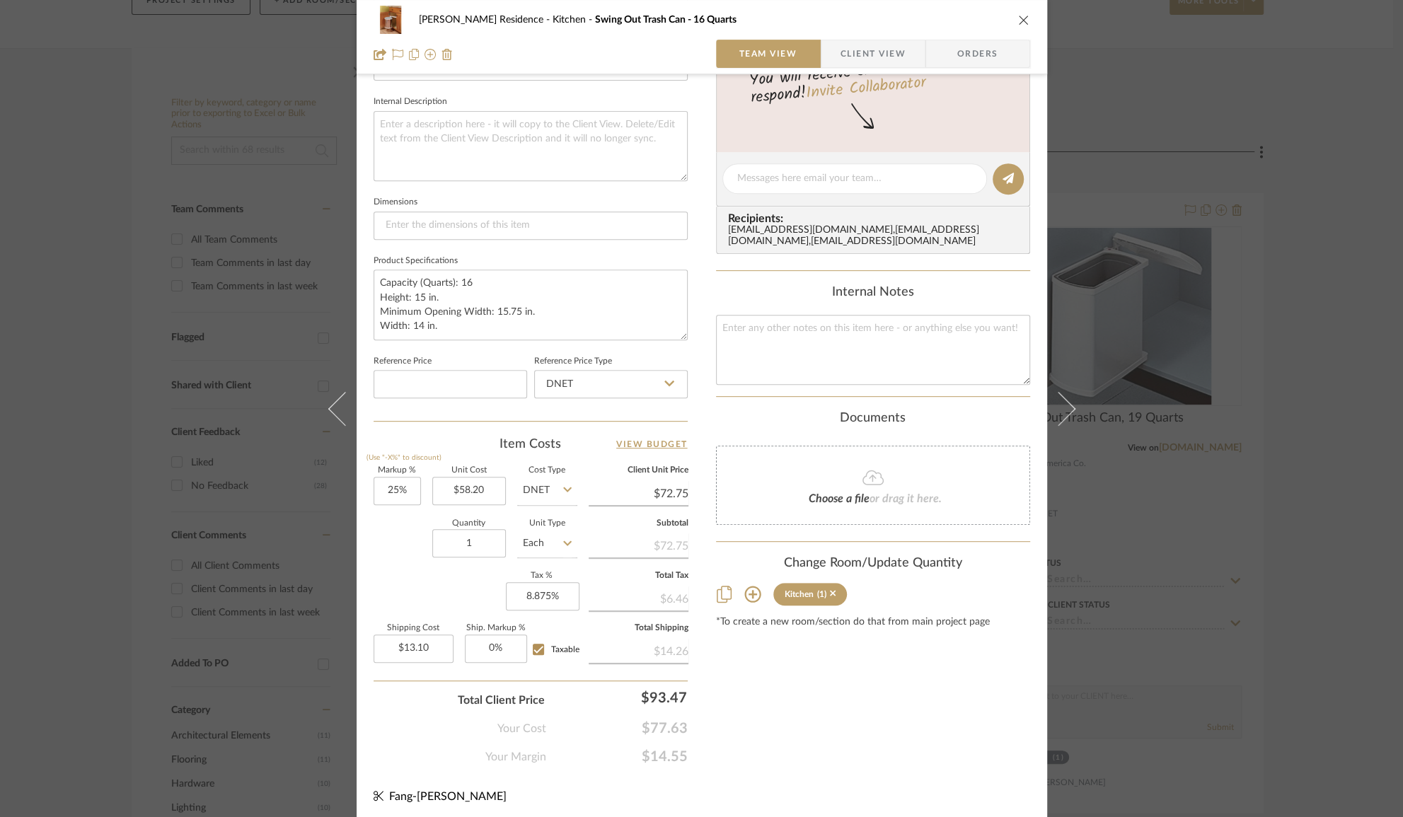
click at [1146, 552] on div "Kauffman Residence Kitchen Swing Out Trash Can - 16 Quarts Team View Client Vie…" at bounding box center [701, 408] width 1403 height 817
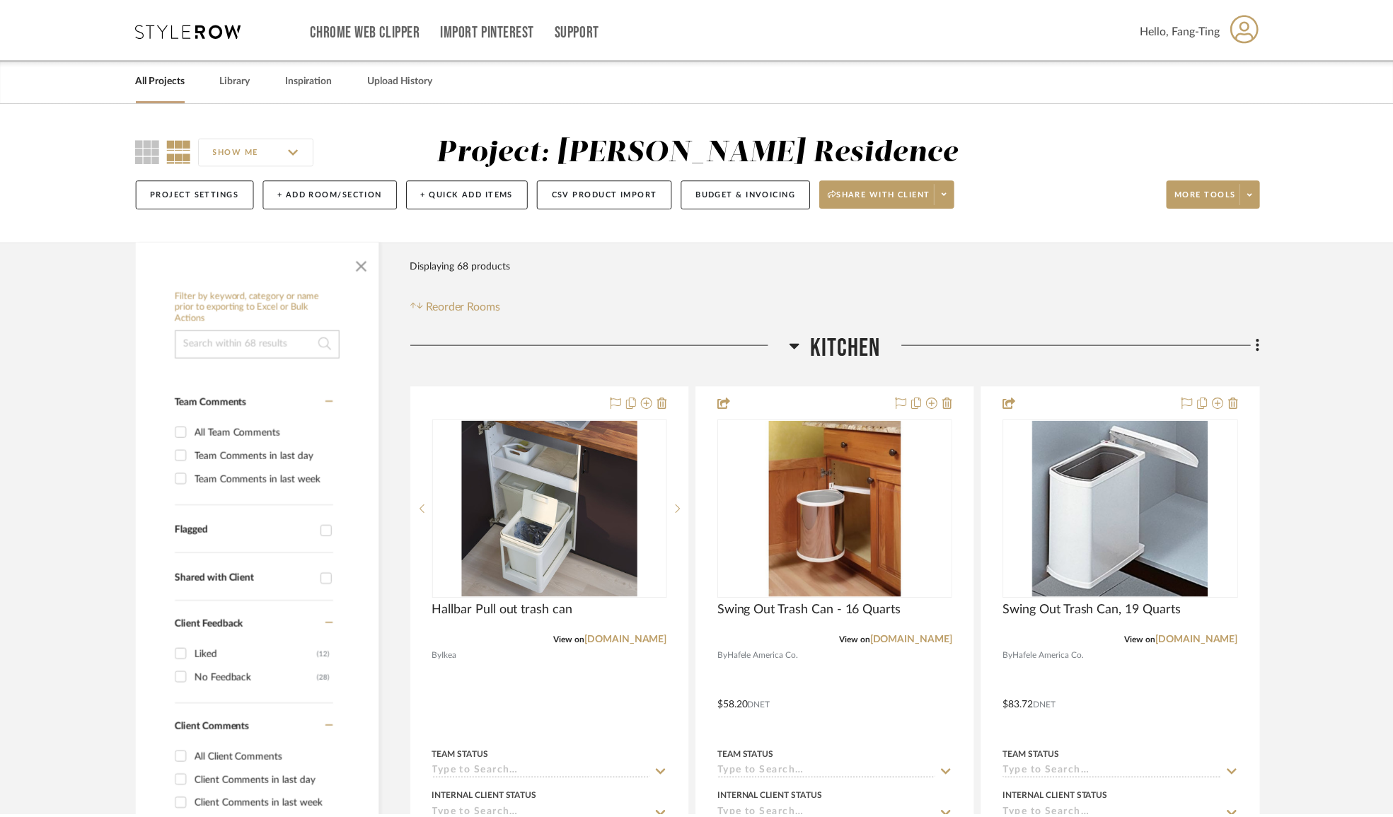
scroll to position [192, 0]
